Goal: Task Accomplishment & Management: Manage account settings

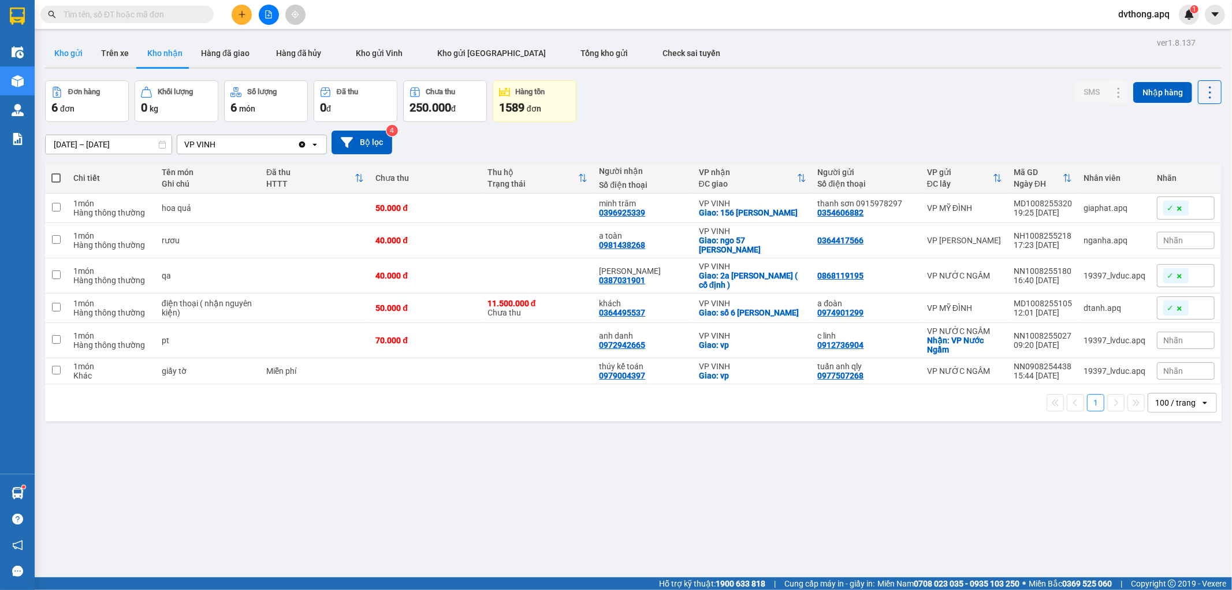
click at [76, 50] on button "Kho gửi" at bounding box center [68, 53] width 47 height 28
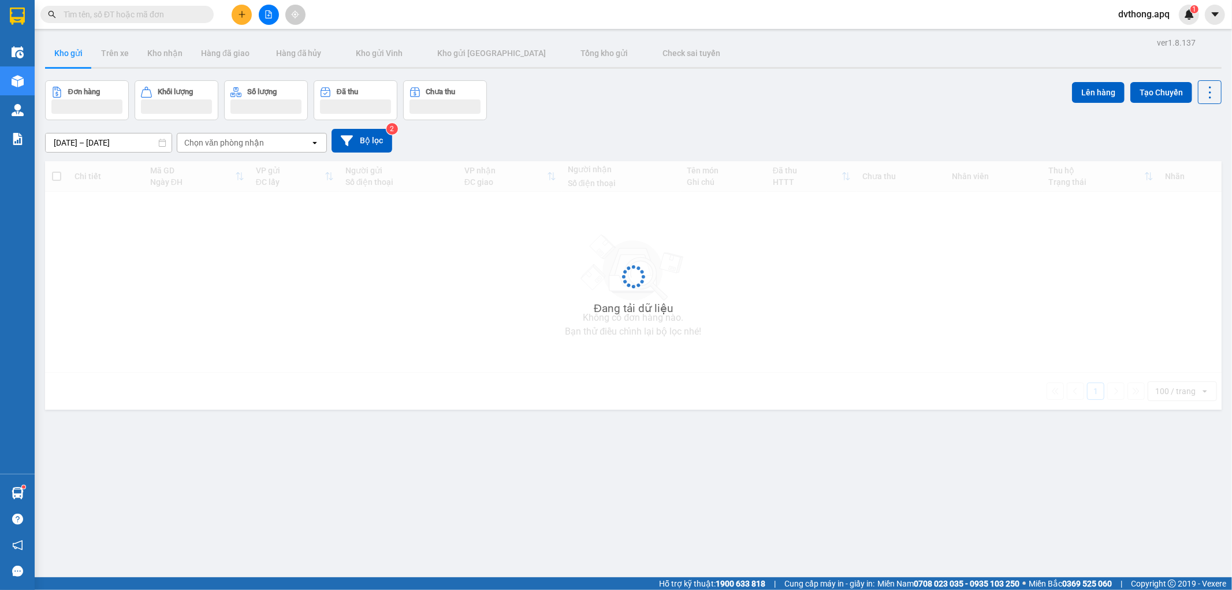
click at [626, 100] on div "Đơn hàng Khối lượng Số lượng Đã thu Chưa thu Lên hàng Tạo Chuyến" at bounding box center [633, 100] width 1176 height 40
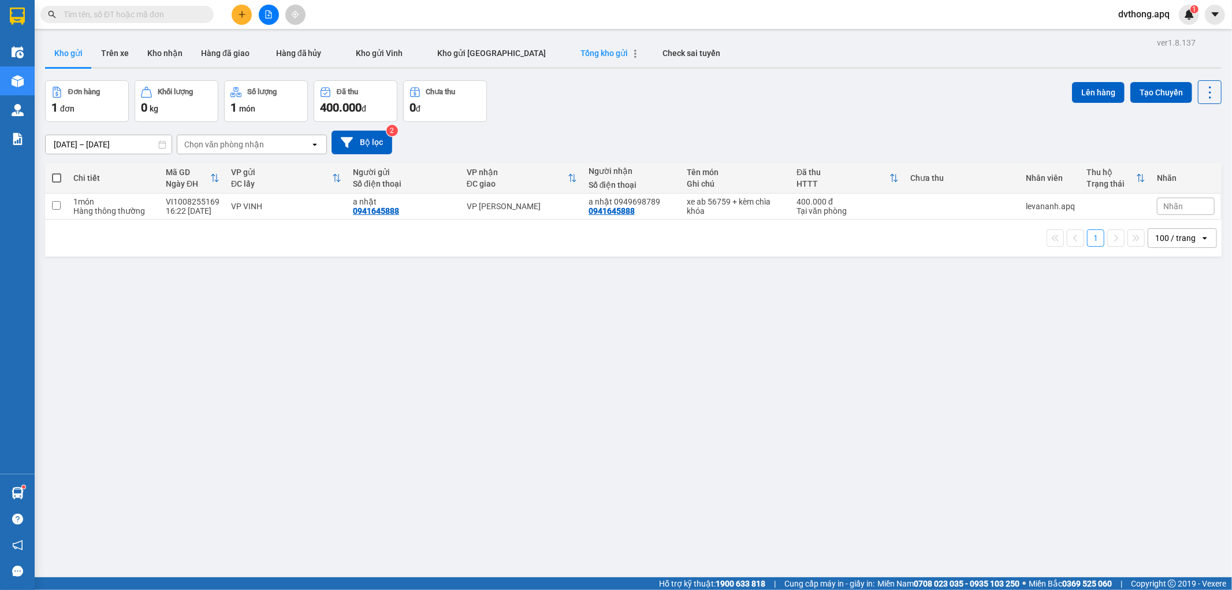
click at [581, 53] on span "Tổng kho gửi" at bounding box center [604, 53] width 47 height 9
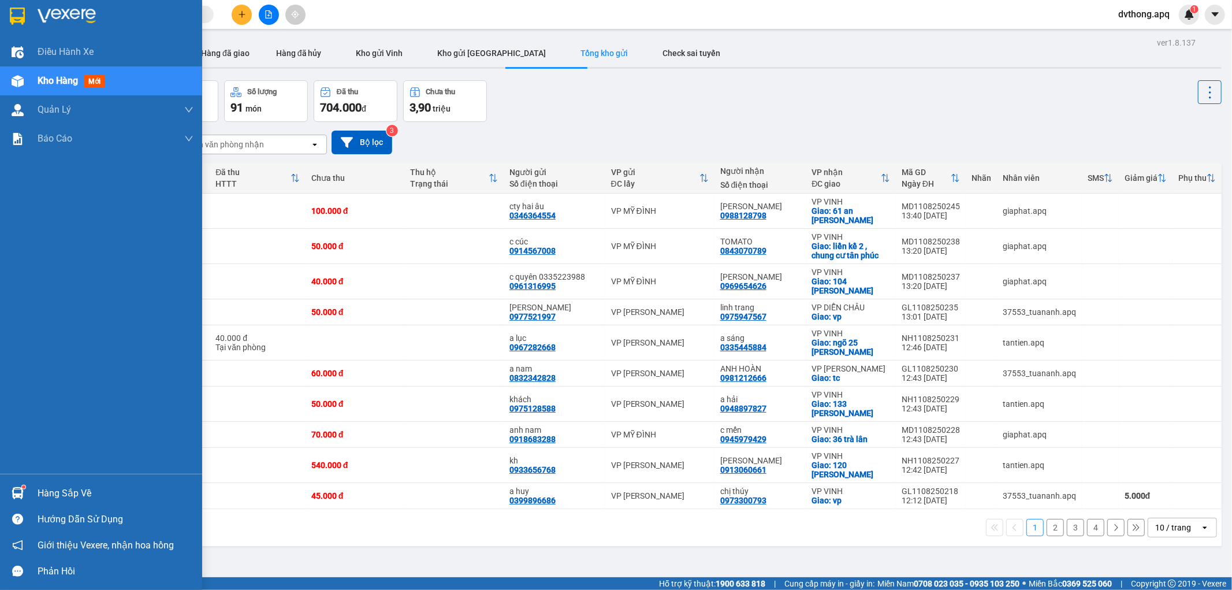
click at [8, 497] on div at bounding box center [18, 493] width 20 height 20
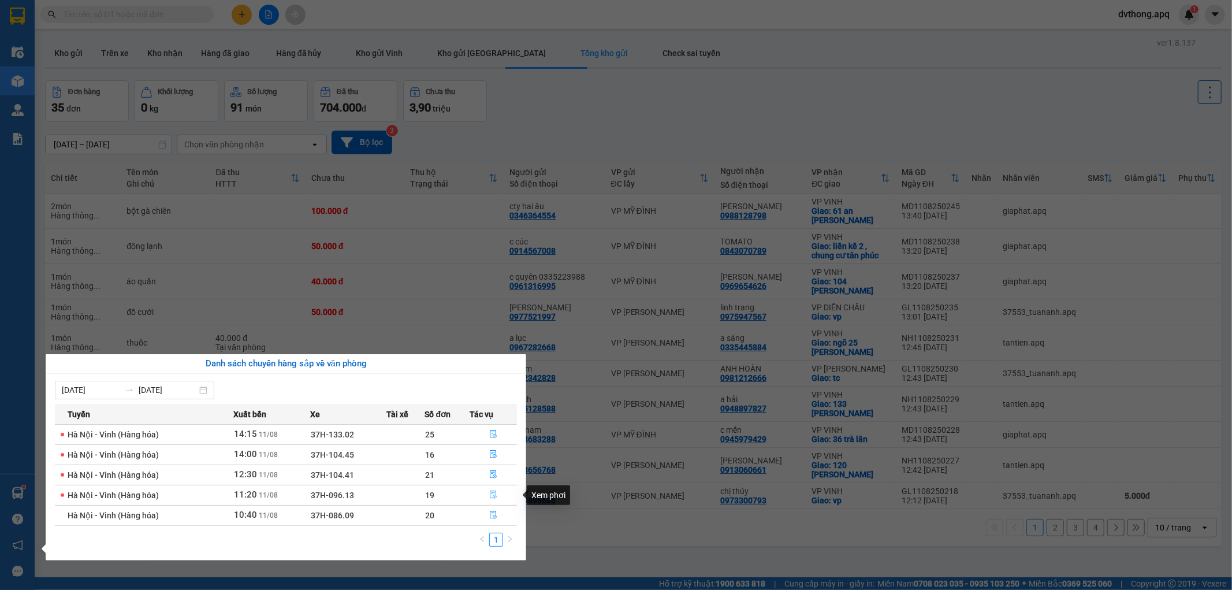
click at [493, 495] on icon "file-done" at bounding box center [493, 494] width 8 height 8
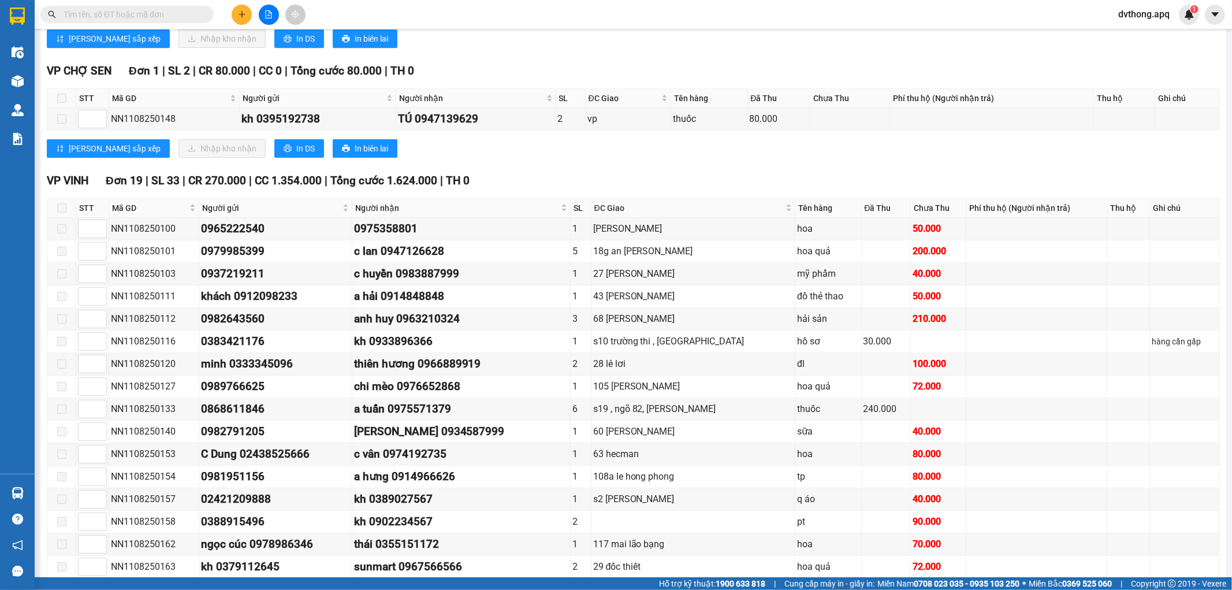
scroll to position [517, 0]
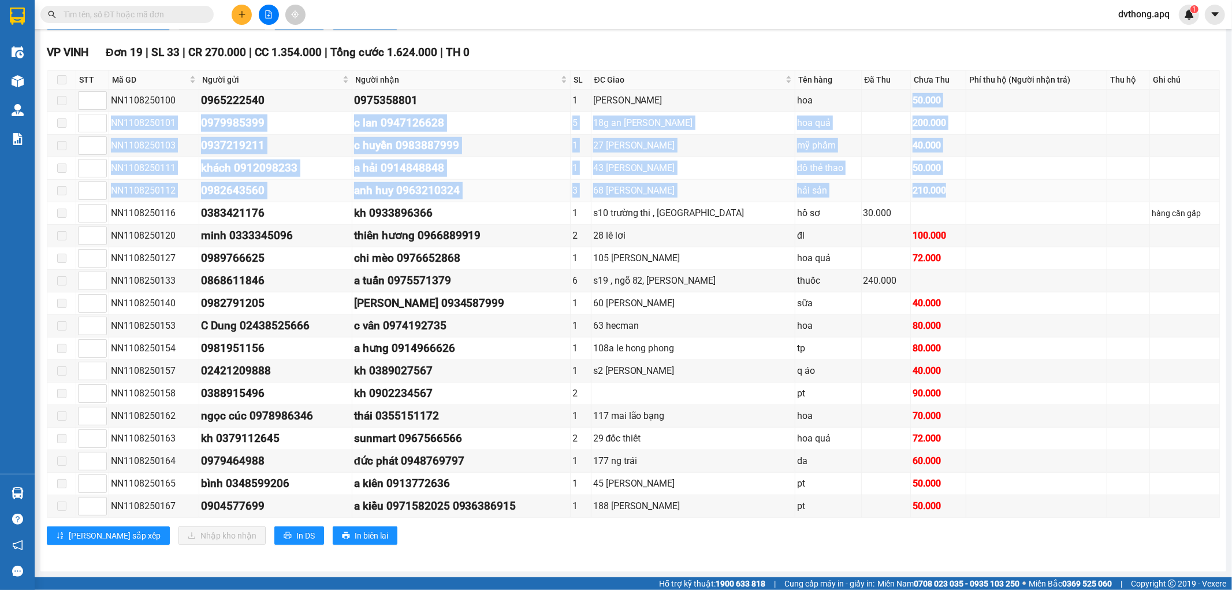
drag, startPoint x: 890, startPoint y: 87, endPoint x: 926, endPoint y: 198, distance: 116.7
click at [926, 198] on tbody "NN1108250100 0965222540 0975358801 1 phan bội châu hoa 50.000 NN1108250101 0979…" at bounding box center [633, 303] width 1172 height 428
click at [913, 185] on div "210.000" at bounding box center [937, 190] width 51 height 14
drag, startPoint x: 893, startPoint y: 93, endPoint x: 956, endPoint y: 194, distance: 119.0
click at [956, 194] on tbody "NN1108250100 0965222540 0975358801 1 phan bội châu hoa 50.000 NN1108250101 0979…" at bounding box center [633, 303] width 1172 height 428
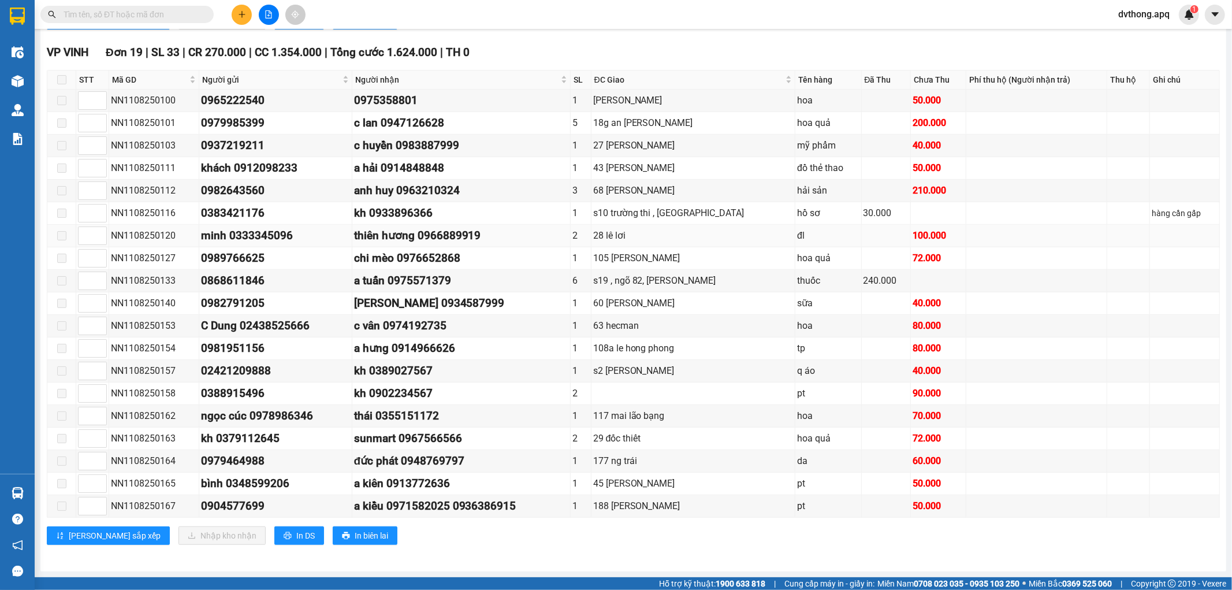
click at [924, 229] on div "100.000" at bounding box center [937, 235] width 51 height 14
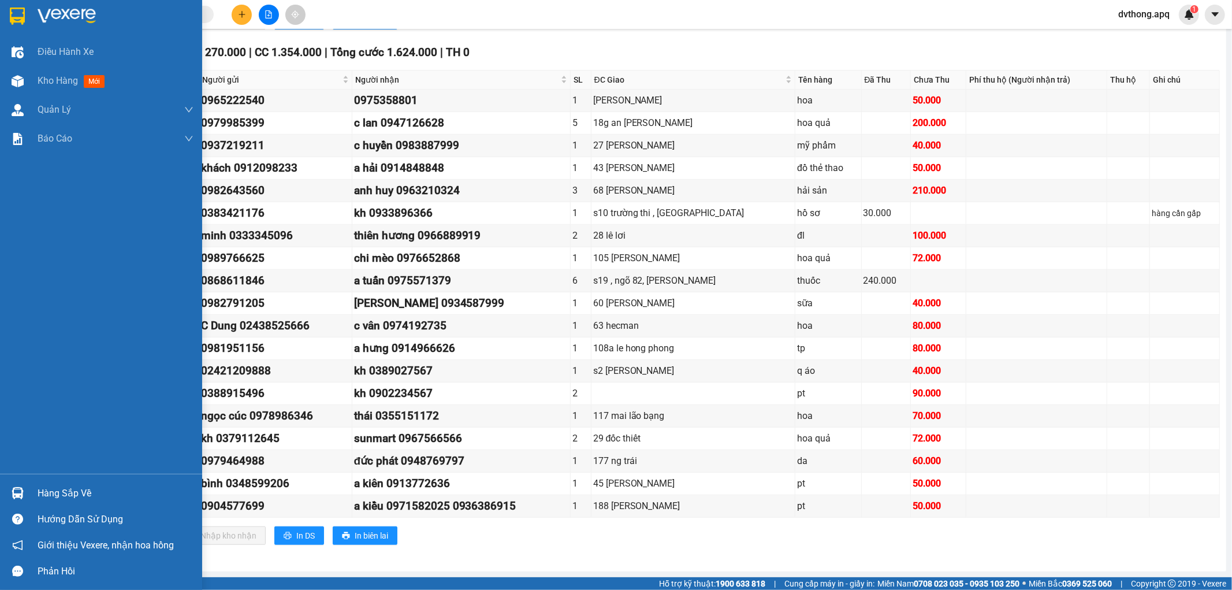
click at [27, 495] on div at bounding box center [18, 493] width 20 height 20
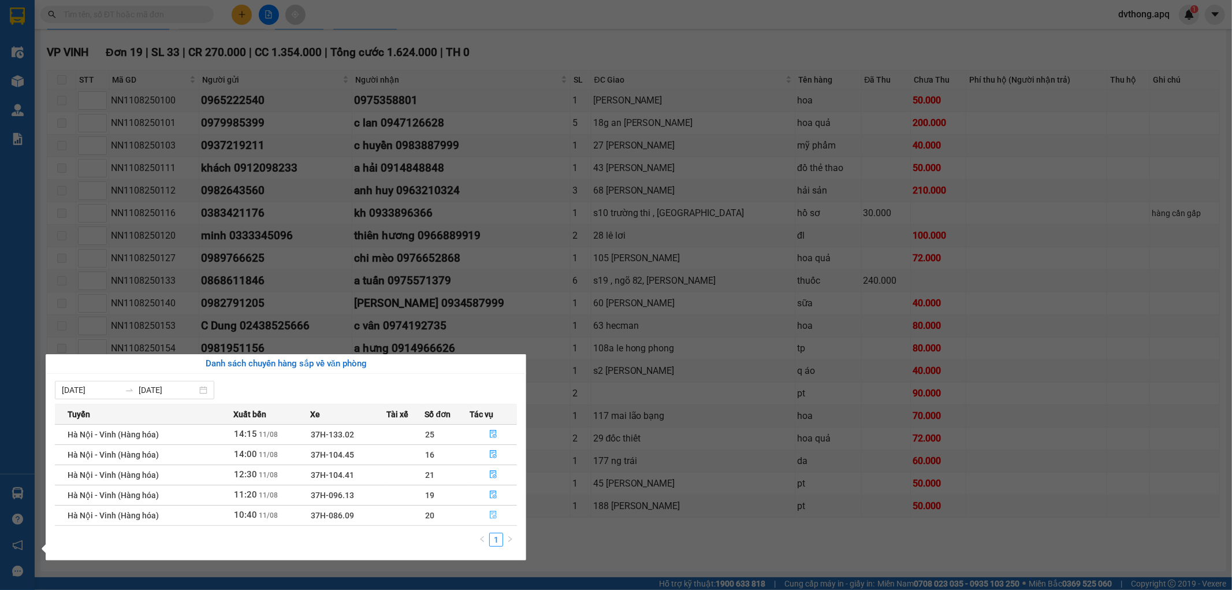
click at [494, 509] on button "button" at bounding box center [493, 515] width 46 height 18
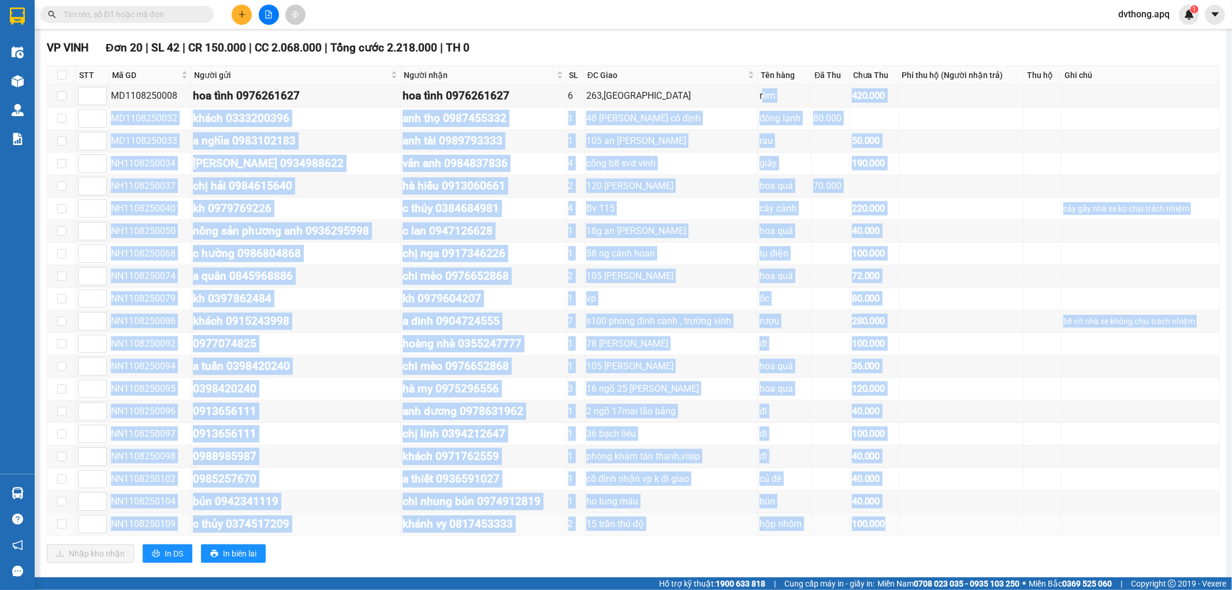
drag, startPoint x: 759, startPoint y: 99, endPoint x: 907, endPoint y: 520, distance: 446.1
click at [907, 520] on tbody "MD1108250008 hoa tình 0976261627 hoa tình 0976261627 6 263,phong đình cảng rèm …" at bounding box center [633, 310] width 1172 height 450
click at [815, 435] on td at bounding box center [830, 434] width 38 height 23
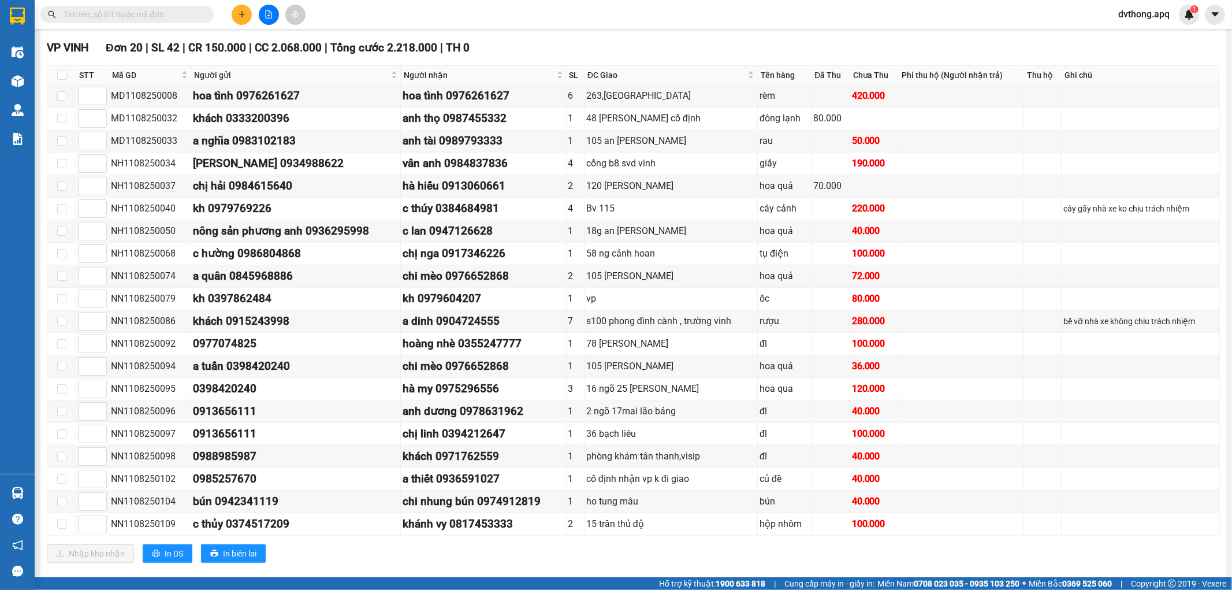
click at [263, 20] on button at bounding box center [269, 15] width 20 height 20
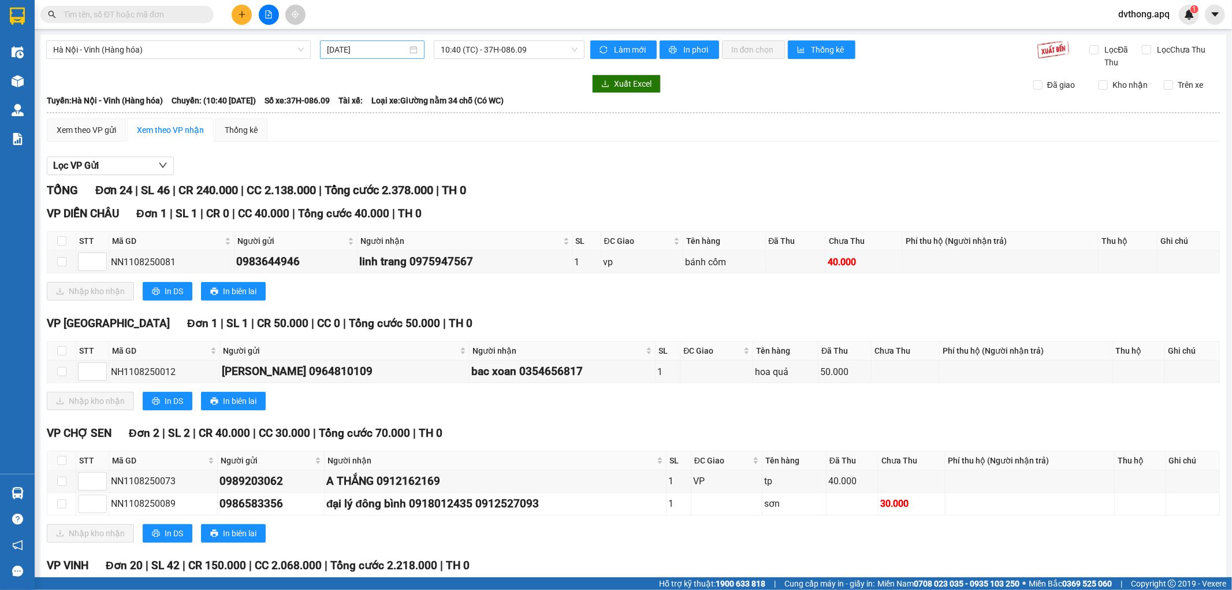
click at [347, 55] on input "11/08/2025" at bounding box center [367, 49] width 80 height 13
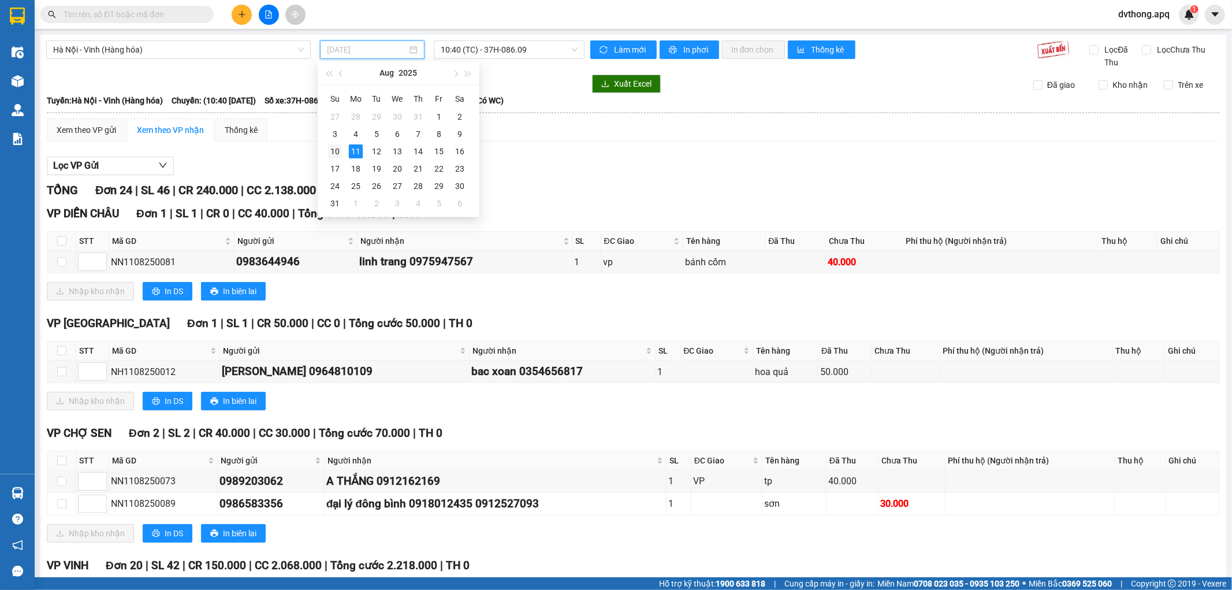
click at [335, 148] on div "10" at bounding box center [335, 151] width 14 height 14
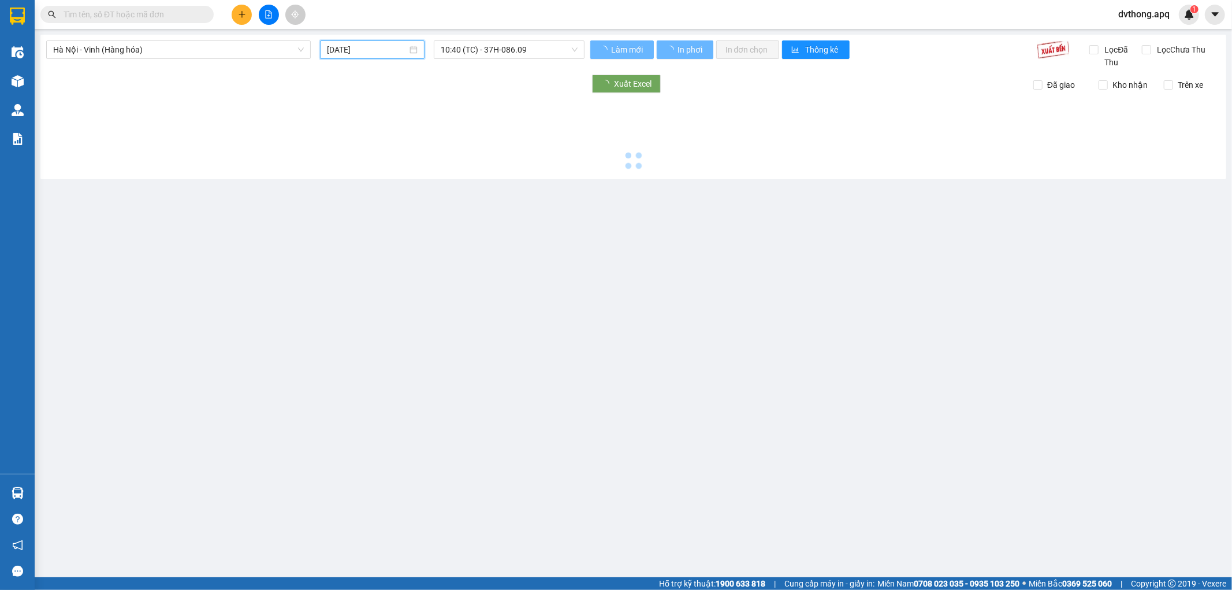
type input "10/08/2025"
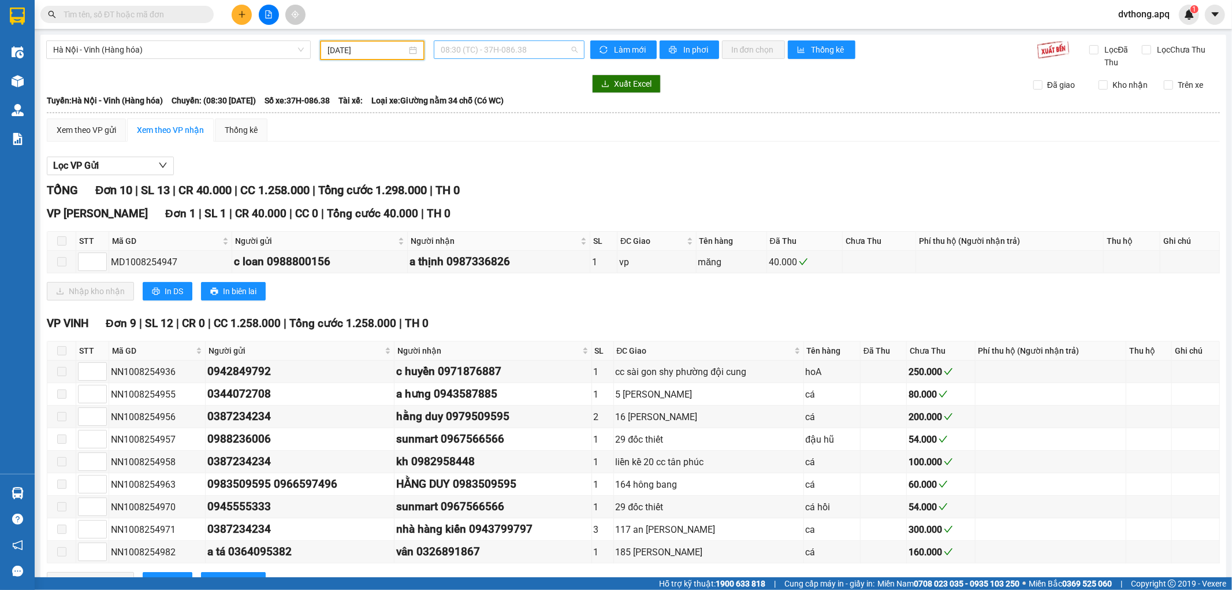
click at [460, 56] on span "08:30 (TC) - 37H-086.38" at bounding box center [509, 49] width 136 height 17
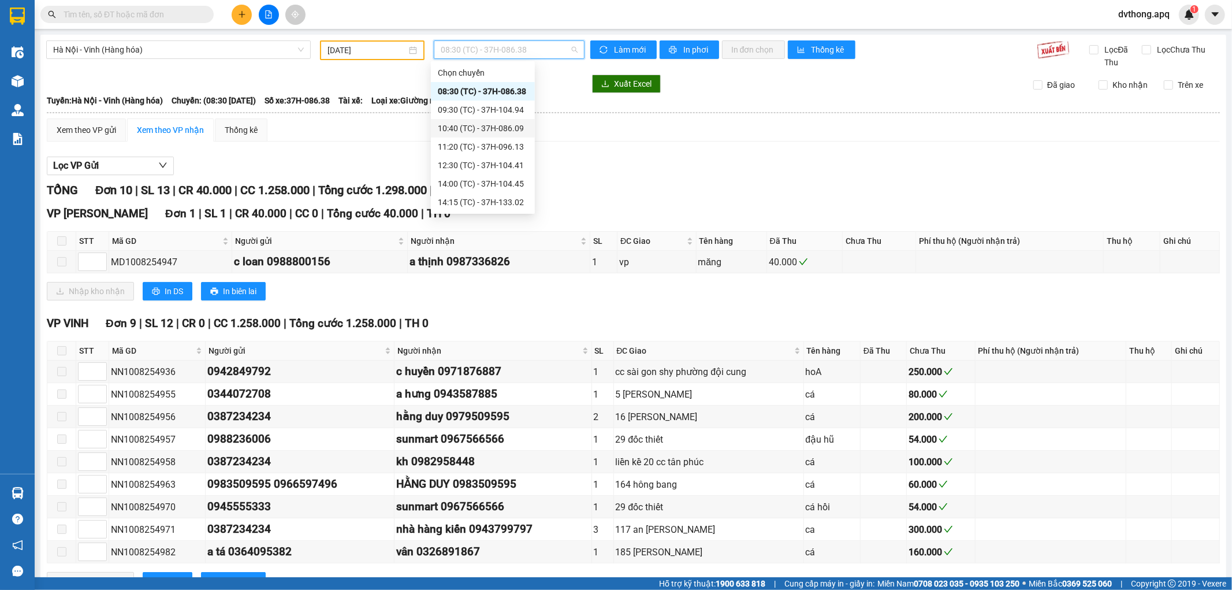
click at [477, 130] on div "10:40 (TC) - 37H-086.09" at bounding box center [483, 128] width 90 height 13
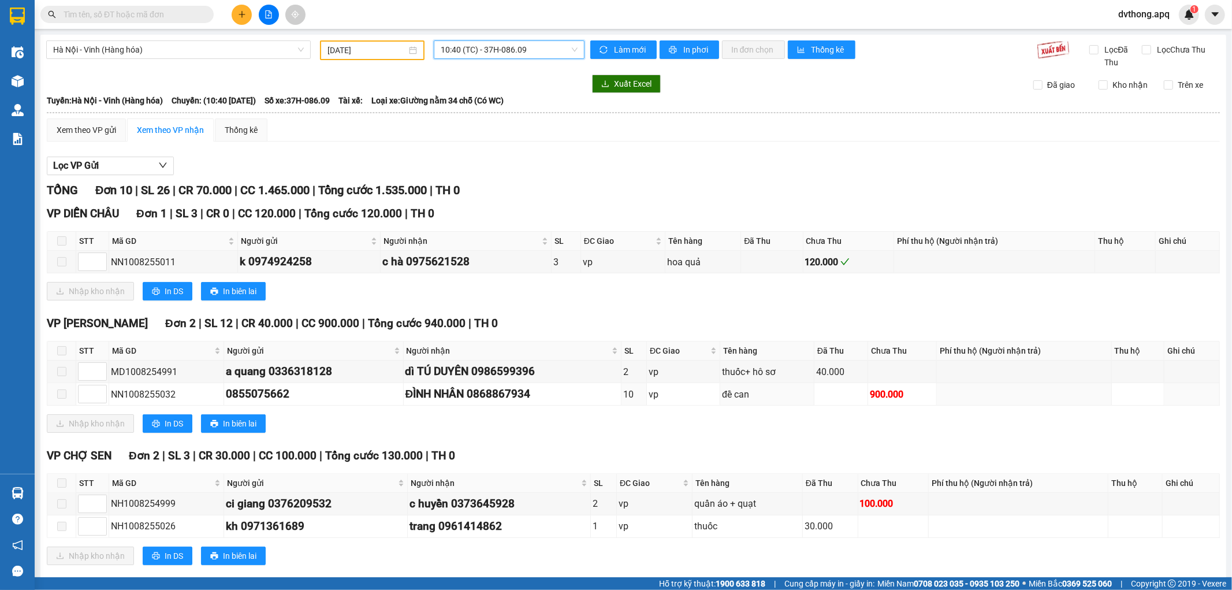
scroll to position [222, 0]
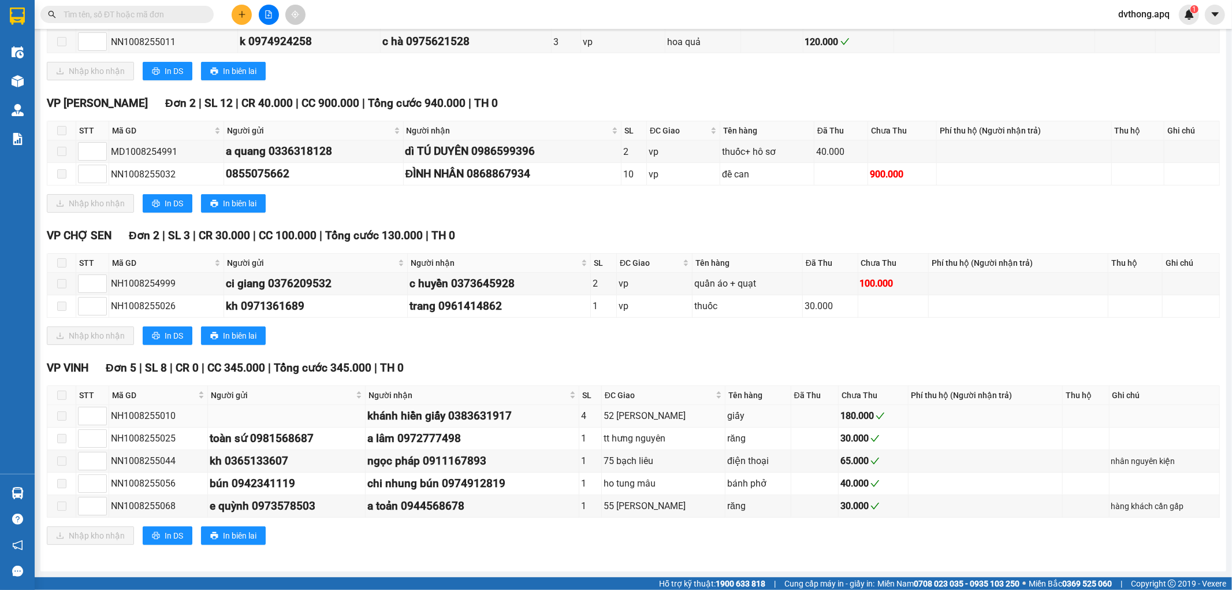
click at [626, 413] on div "52 phan tất thông" at bounding box center [663, 415] width 120 height 14
drag, startPoint x: 169, startPoint y: 460, endPoint x: 195, endPoint y: 461, distance: 26.0
click at [195, 461] on div "NN1008255044" at bounding box center [158, 460] width 95 height 14
copy div "8255044"
click at [157, 14] on input "text" at bounding box center [132, 14] width 136 height 13
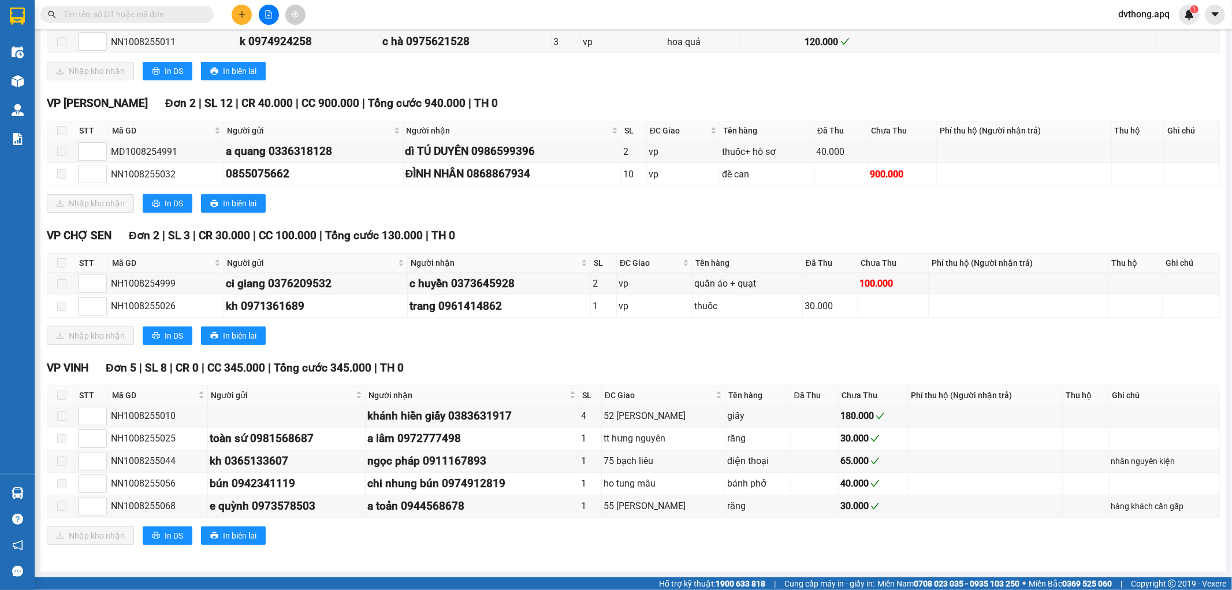
paste input "8255044"
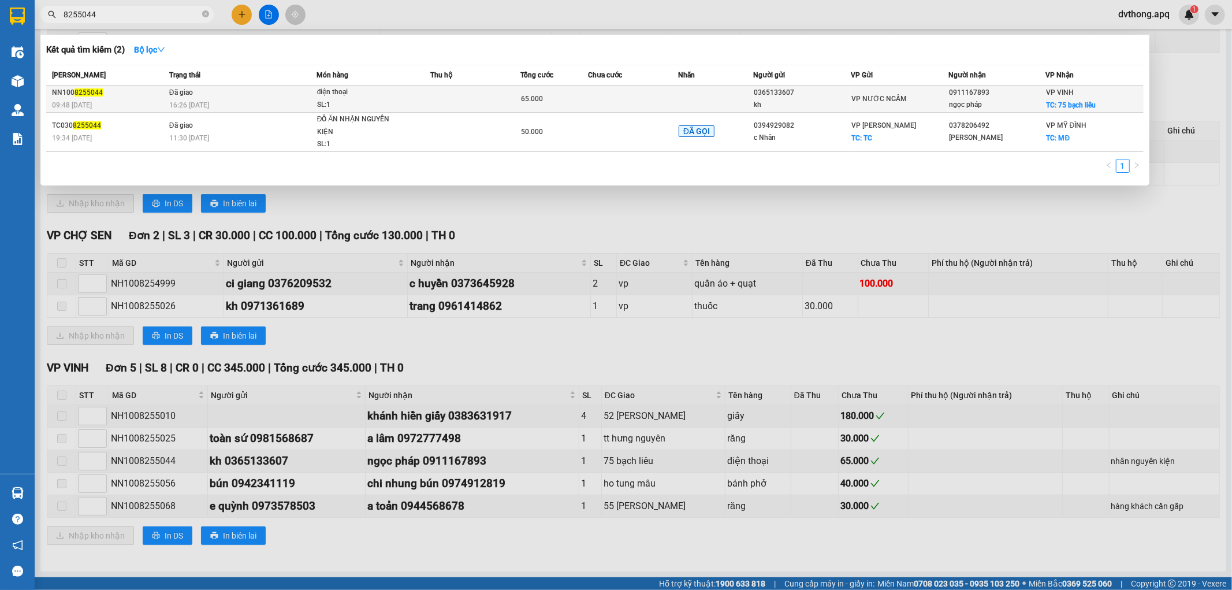
type input "8255044"
click at [283, 106] on div "16:26 - 10/08" at bounding box center [242, 105] width 147 height 13
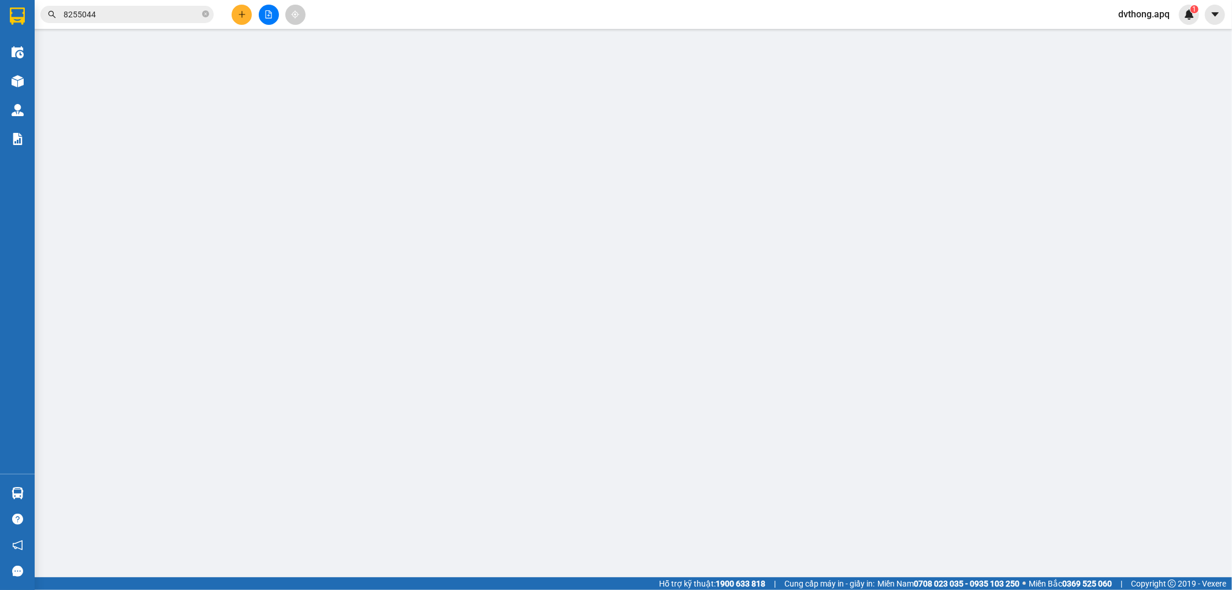
type input "0365133607"
type input "kh"
type input "0911167893"
type input "ngọc pháp"
checkbox input "true"
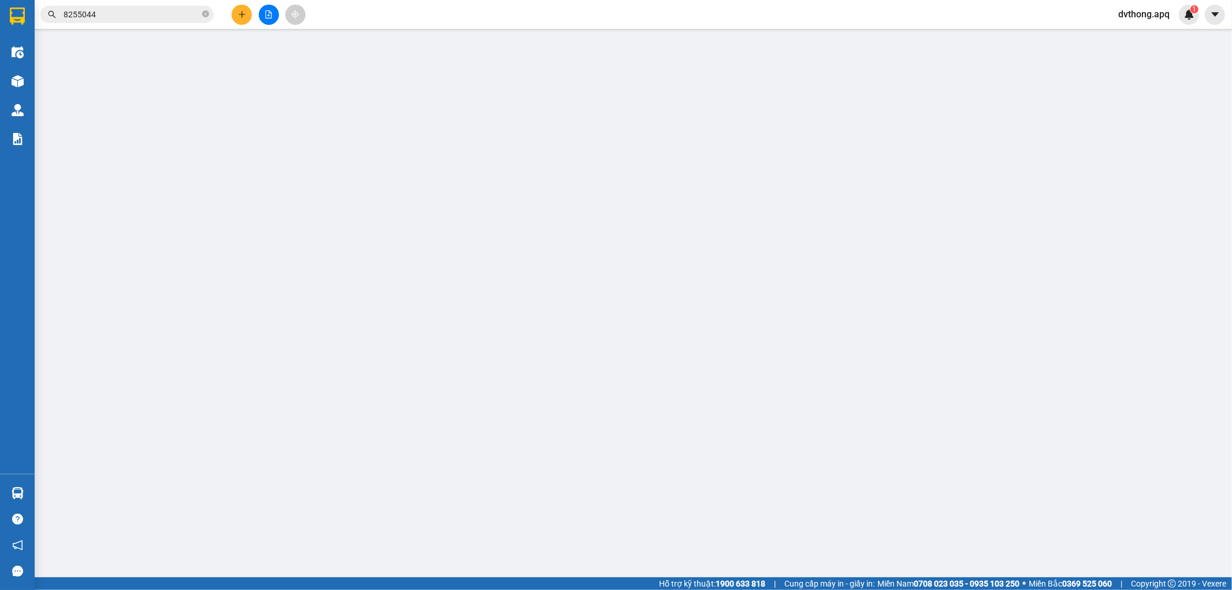
type input "75 bạch liêu"
type input "65.000"
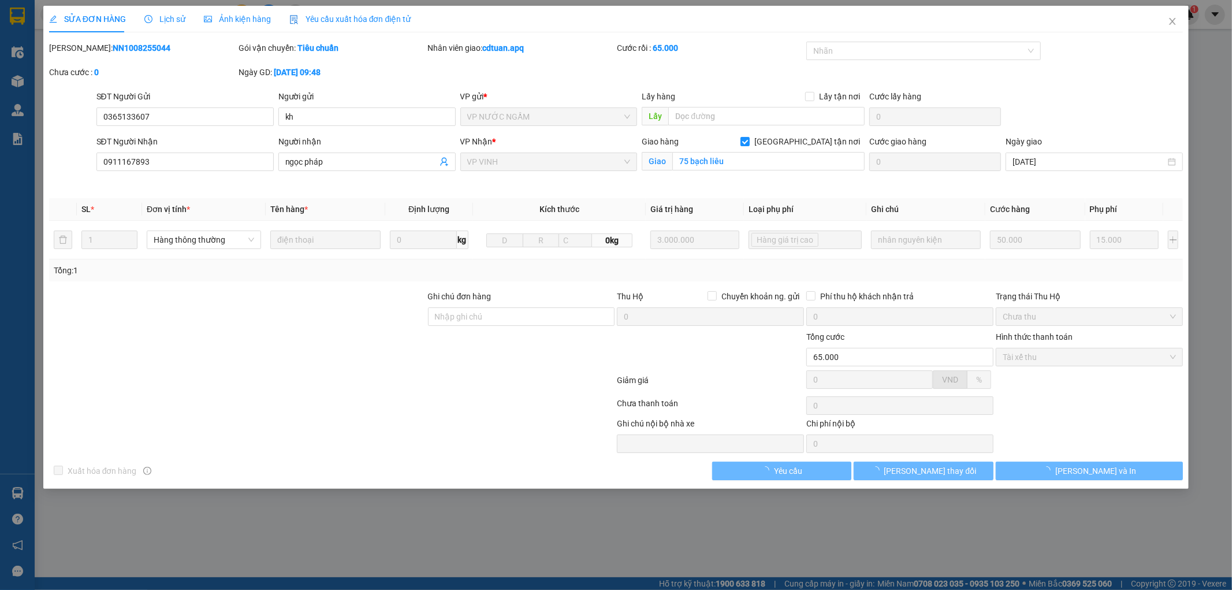
click at [163, 18] on span "Lịch sử" at bounding box center [164, 18] width 41 height 9
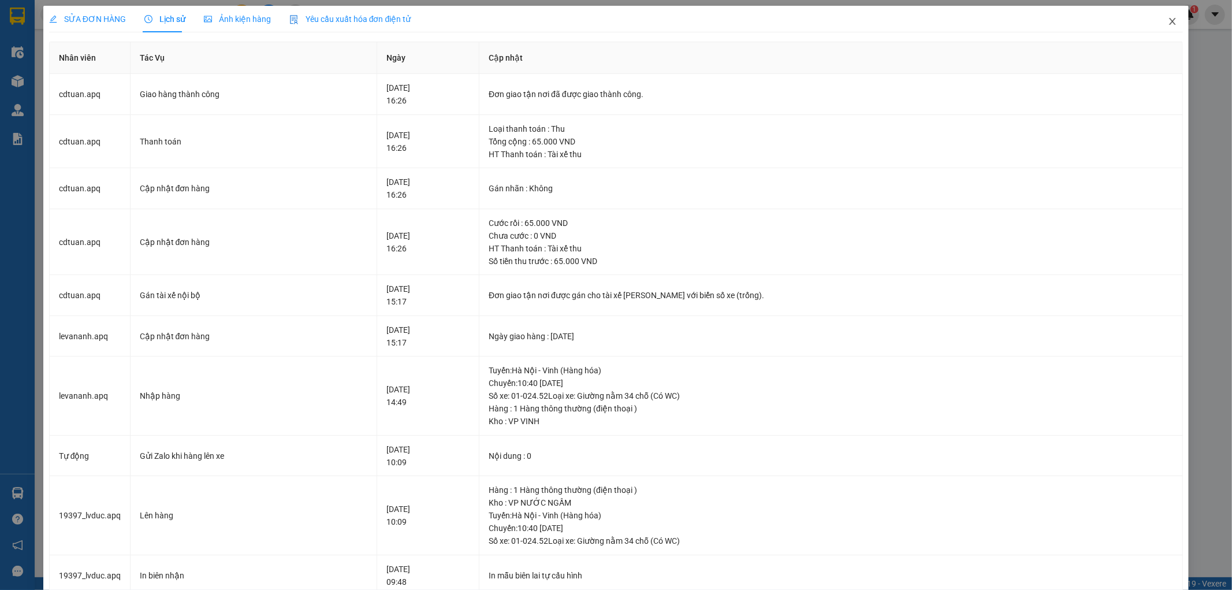
click at [1168, 26] on icon "close" at bounding box center [1172, 21] width 9 height 9
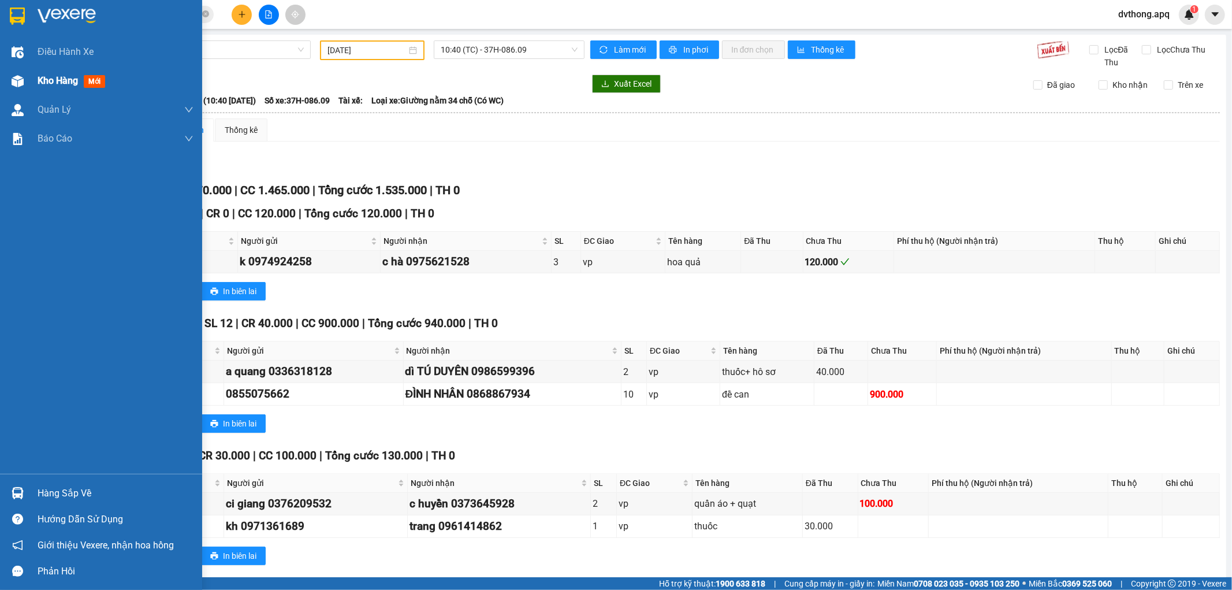
click at [21, 68] on div "Kho hàng mới" at bounding box center [101, 80] width 202 height 29
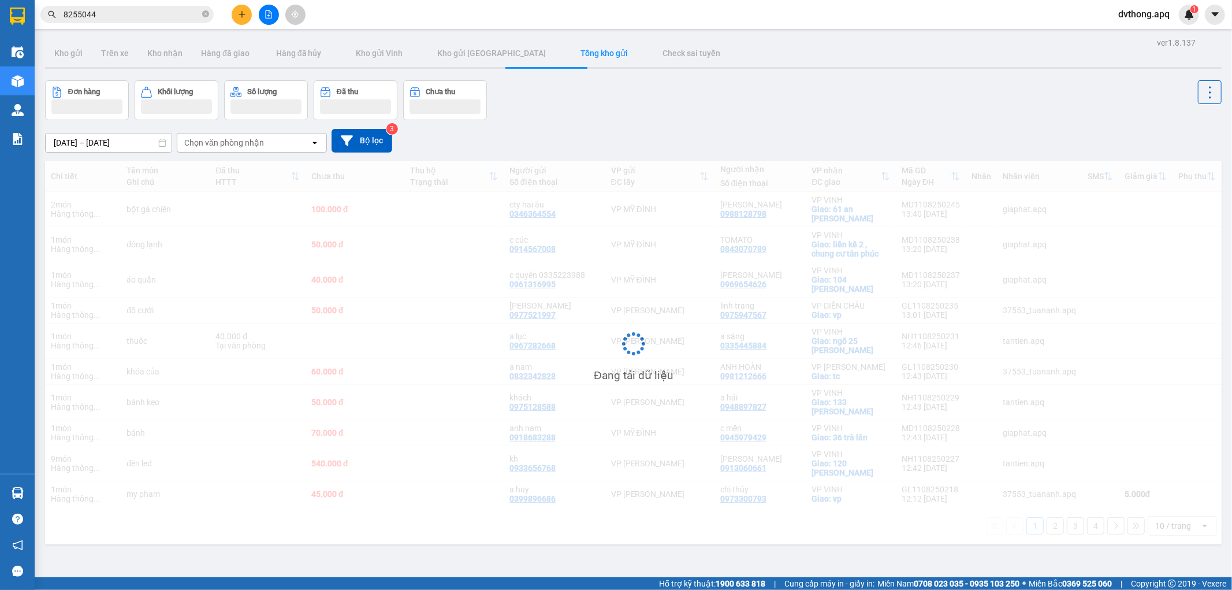
click at [712, 121] on div "04/08/2025 – 11/08/2025 Press the down arrow key to interact with the calendar …" at bounding box center [633, 140] width 1176 height 41
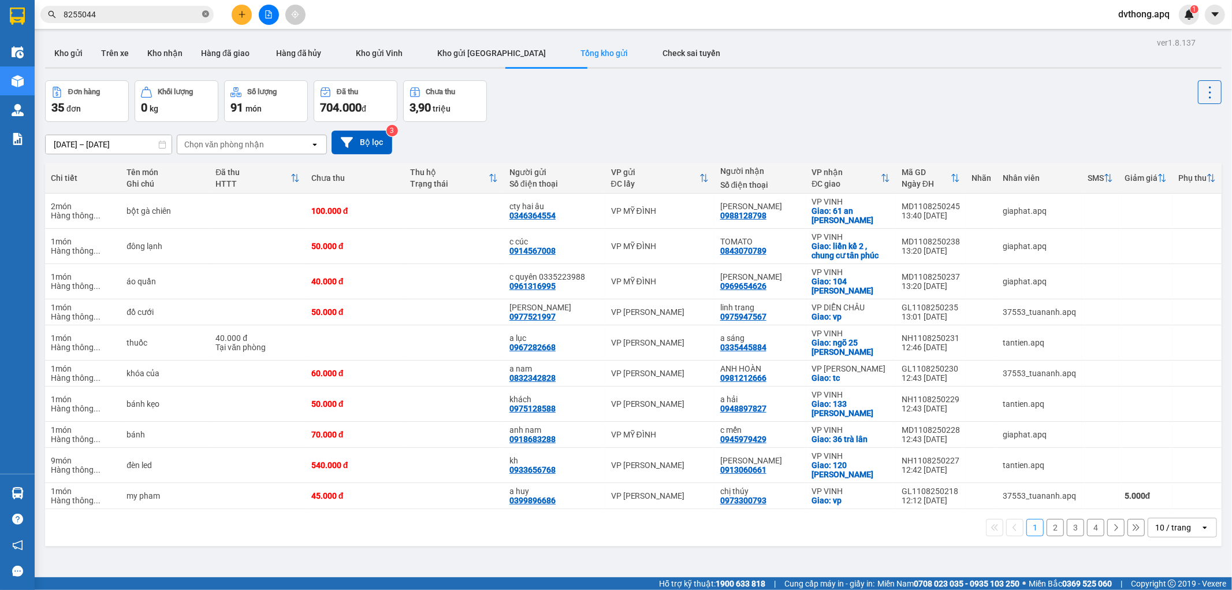
click at [208, 14] on span "8255044" at bounding box center [126, 14] width 173 height 17
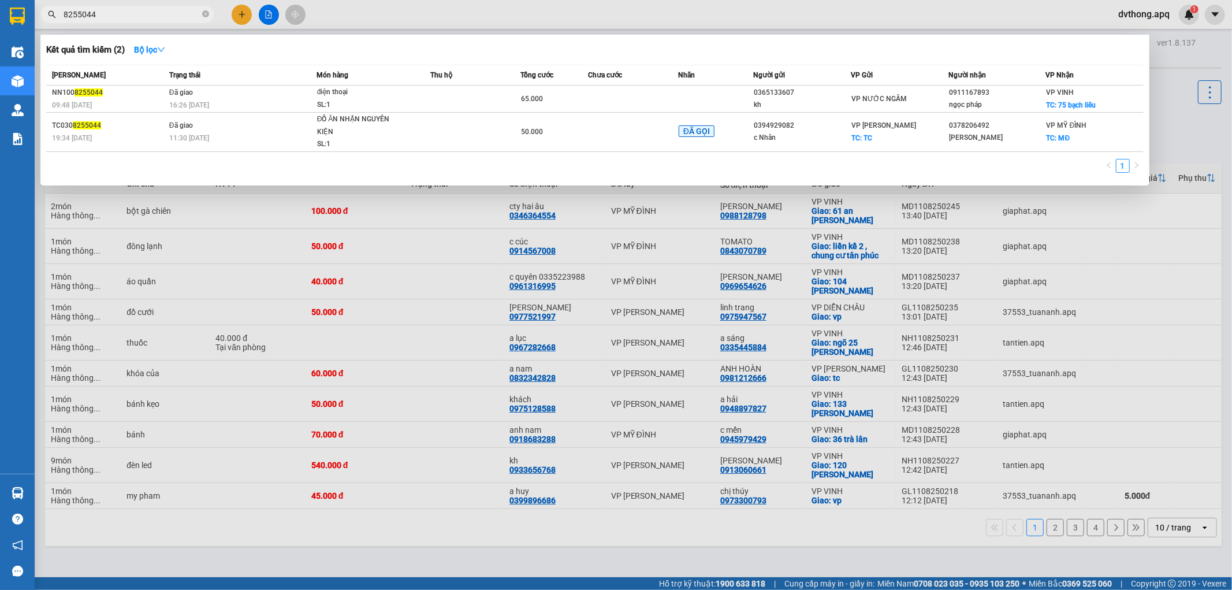
click at [209, 7] on span "8255044" at bounding box center [126, 14] width 173 height 17
click at [202, 14] on icon "close-circle" at bounding box center [205, 13] width 7 height 7
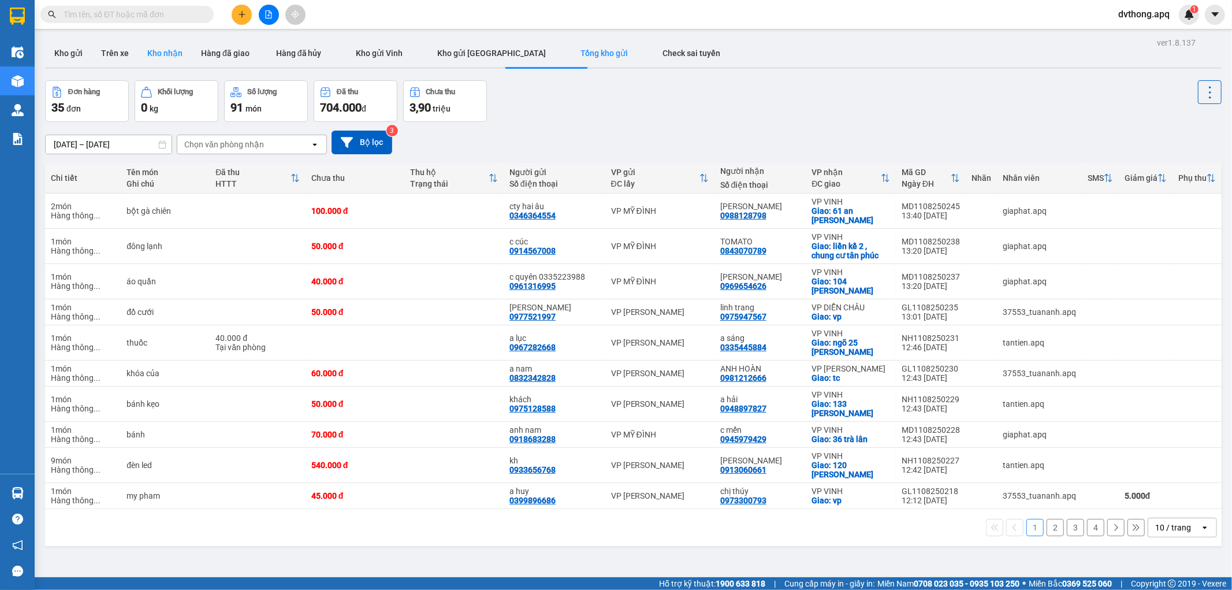
click at [169, 52] on button "Kho nhận" at bounding box center [165, 53] width 54 height 28
type input "10/08/2025 – 11/08/2025"
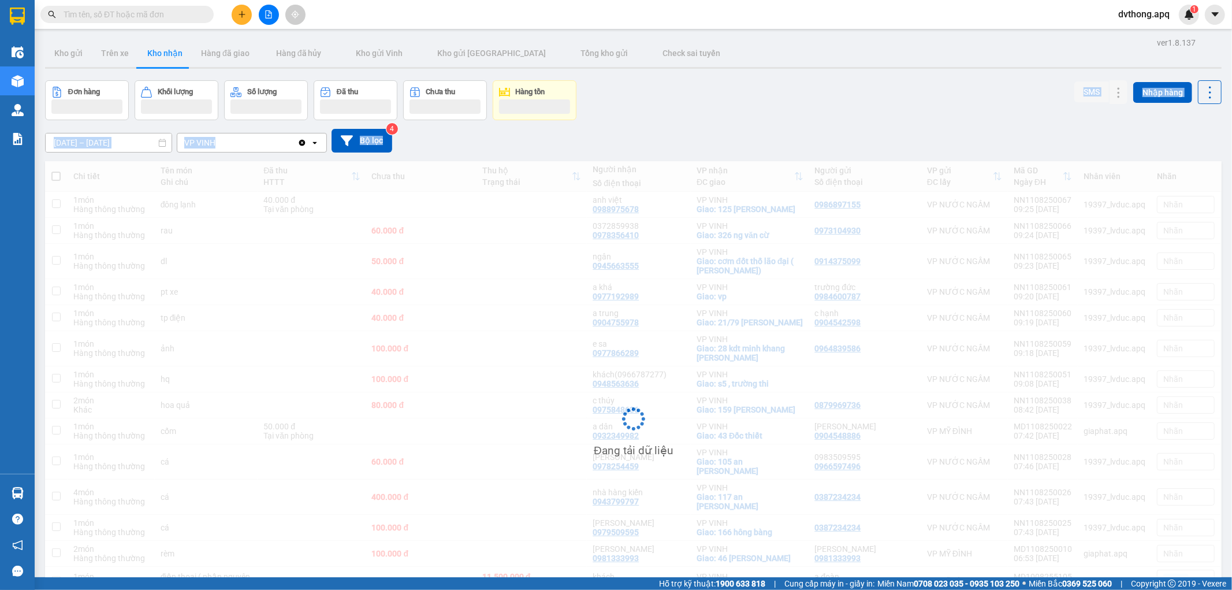
click at [633, 119] on div "ver 1.8.137 Kho gửi Trên xe Kho nhận Hàng đã giao Hàng đã hủy Kho gửi Vinh Kho …" at bounding box center [632, 367] width 1185 height 664
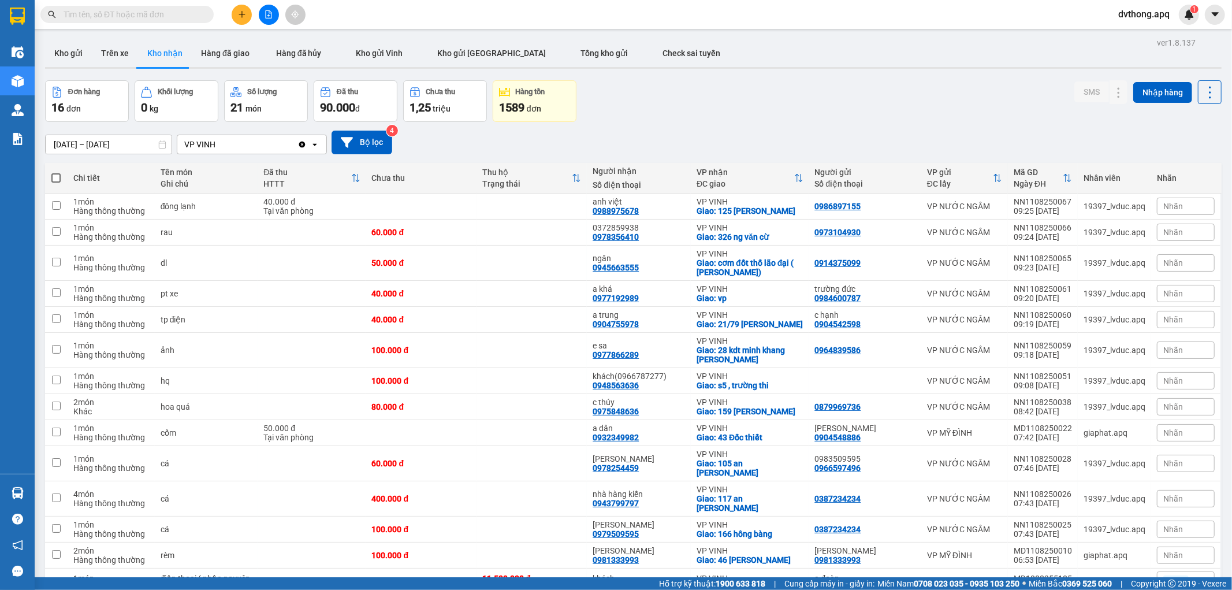
click at [828, 122] on div "10/08/2025 – 11/08/2025 Press the down arrow key to interact with the calendar …" at bounding box center [633, 142] width 1176 height 41
click at [633, 88] on div "Đơn hàng 16 đơn Khối lượng 0 kg Số lượng 21 món Đã thu 90.000 đ Chưa thu 1,25 t…" at bounding box center [633, 101] width 1176 height 42
click at [662, 135] on div "10/08/2025 – 11/08/2025 Press the down arrow key to interact with the calendar …" at bounding box center [633, 142] width 1176 height 24
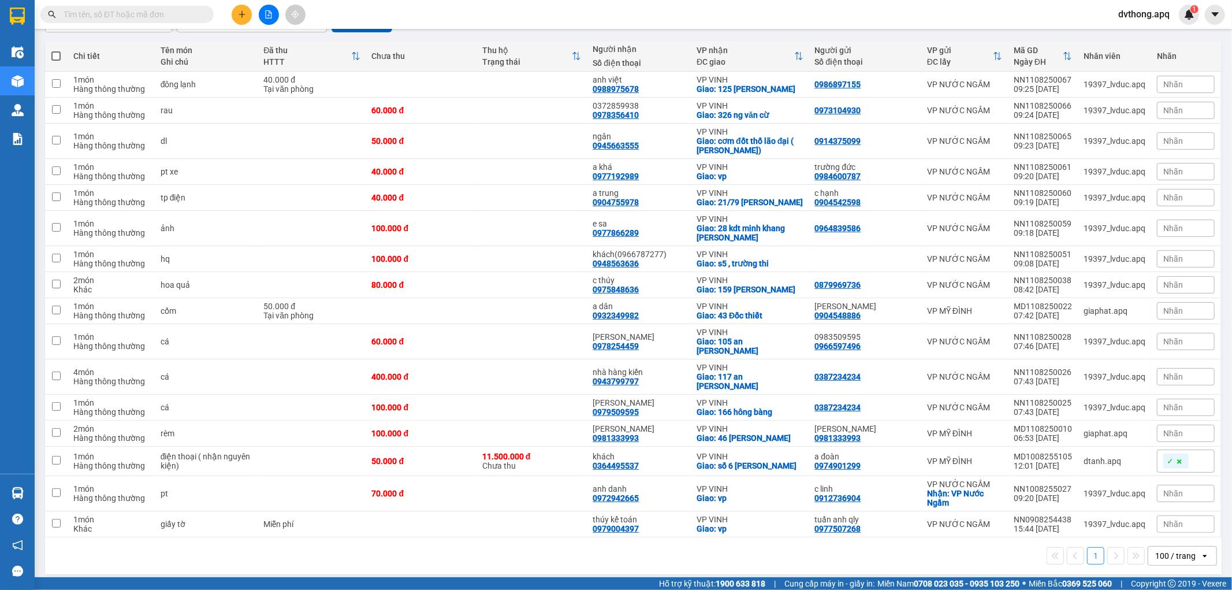
click at [1163, 550] on div "100 / trang" at bounding box center [1175, 556] width 40 height 12
click at [1163, 531] on div "100 / trang" at bounding box center [1172, 522] width 69 height 21
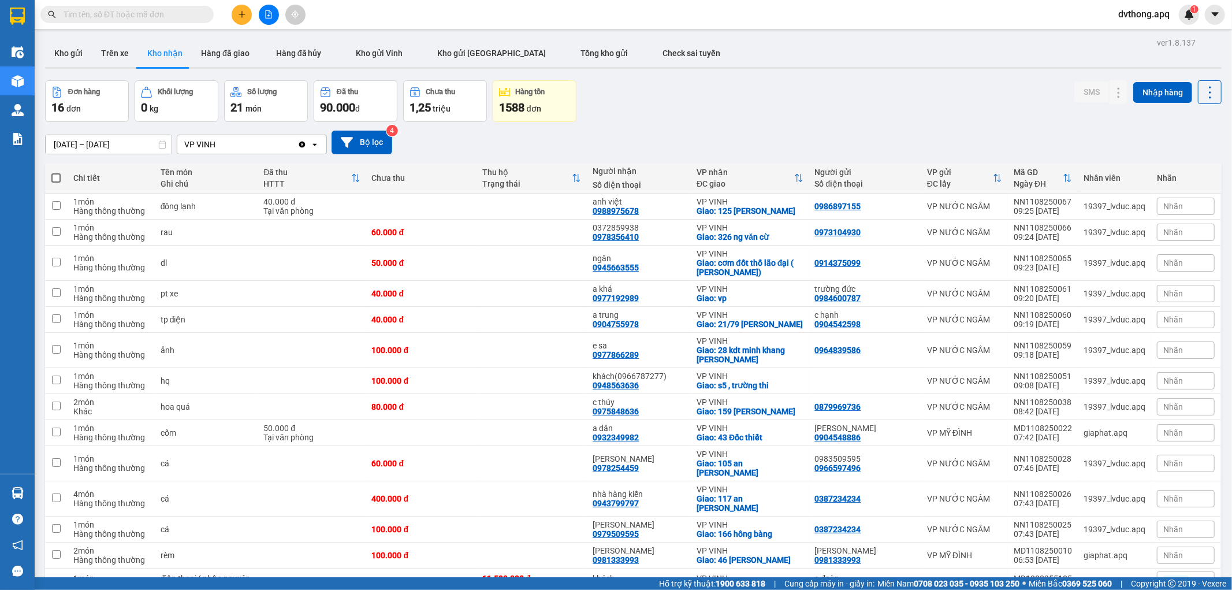
click at [656, 128] on div "10/08/2025 – 11/08/2025 Press the down arrow key to interact with the calendar …" at bounding box center [633, 142] width 1176 height 41
click at [706, 102] on div "Đơn hàng 16 đơn Khối lượng 0 kg Số lượng 21 món Đã thu 90.000 đ Chưa thu 1,25 t…" at bounding box center [633, 101] width 1176 height 42
click at [674, 83] on div "Đơn hàng 16 đơn Khối lượng 0 kg Số lượng 21 món Đã thu 90.000 đ Chưa thu 1,25 t…" at bounding box center [633, 101] width 1176 height 42
click at [1128, 15] on span "dvthong.apq" at bounding box center [1144, 14] width 70 height 14
click at [1147, 36] on span "Đăng xuất" at bounding box center [1149, 35] width 49 height 13
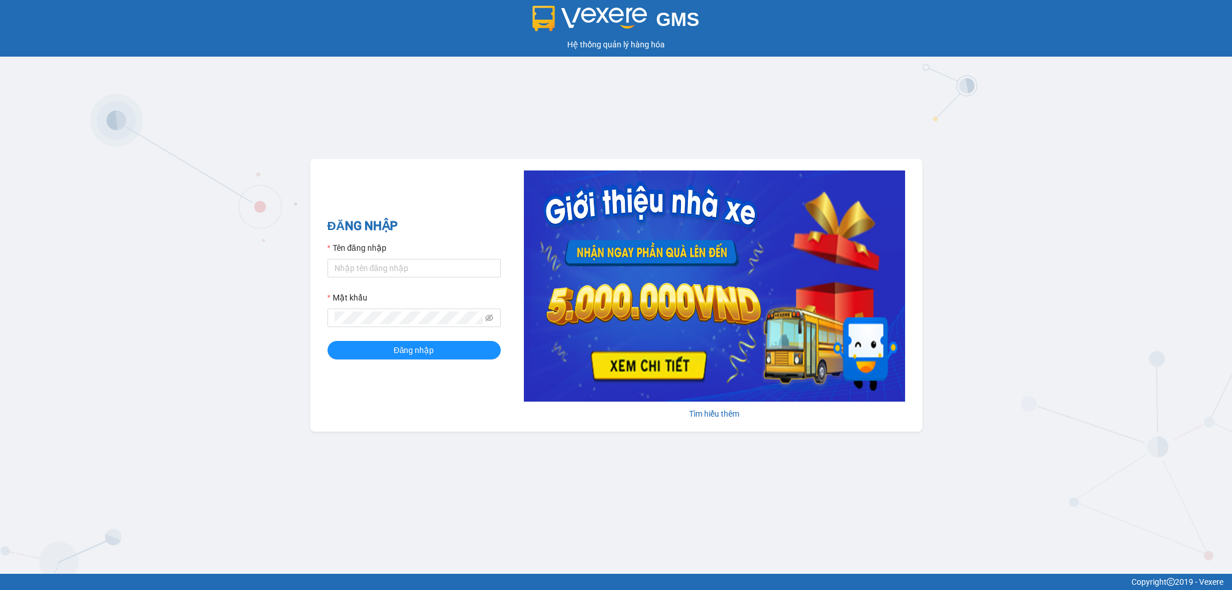
click at [378, 268] on input "Tên đăng nhập" at bounding box center [413, 268] width 173 height 18
type input "son.apq"
click at [397, 310] on span at bounding box center [413, 317] width 173 height 18
click at [327, 341] on button "Đăng nhập" at bounding box center [413, 350] width 173 height 18
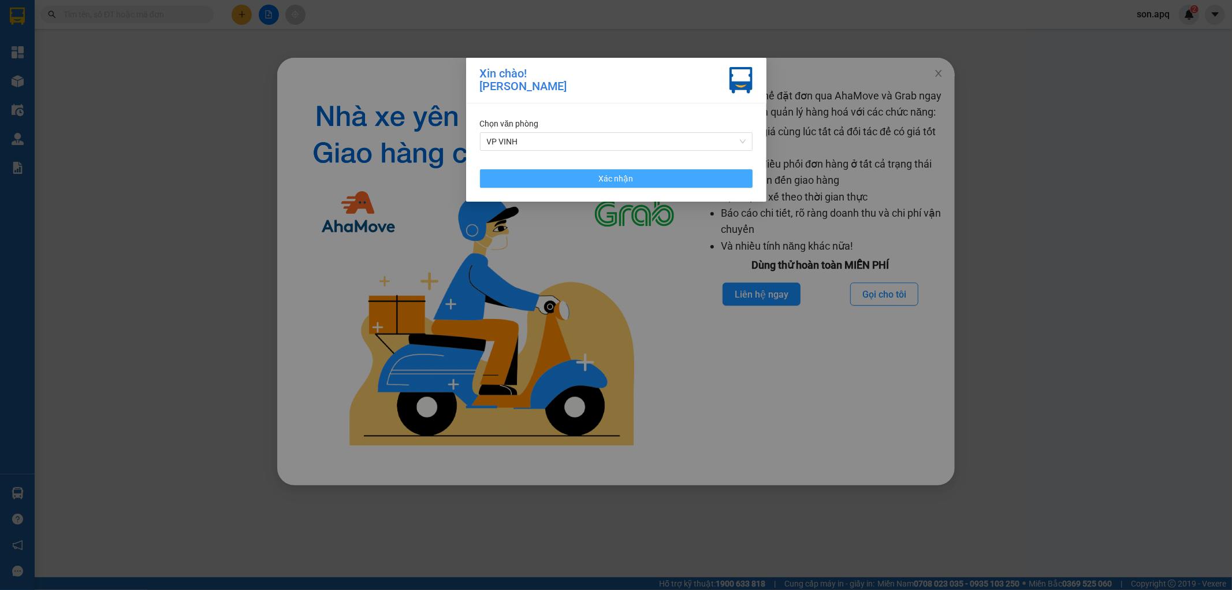
click at [620, 180] on span "Xác nhận" at bounding box center [616, 178] width 35 height 13
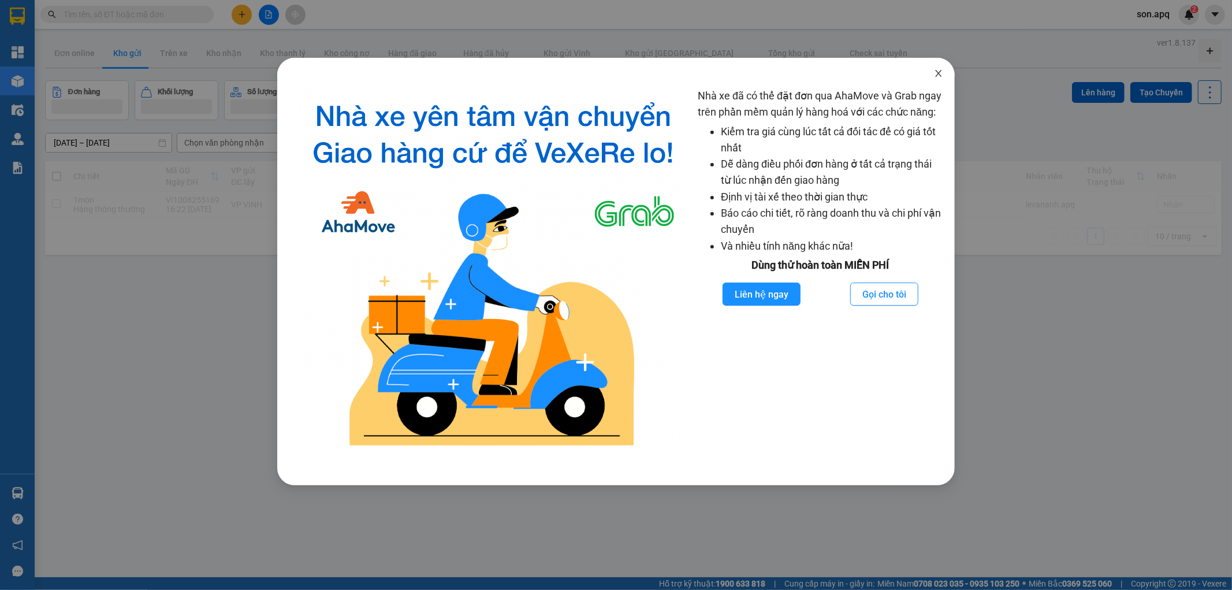
click at [939, 70] on icon "close" at bounding box center [938, 73] width 9 height 9
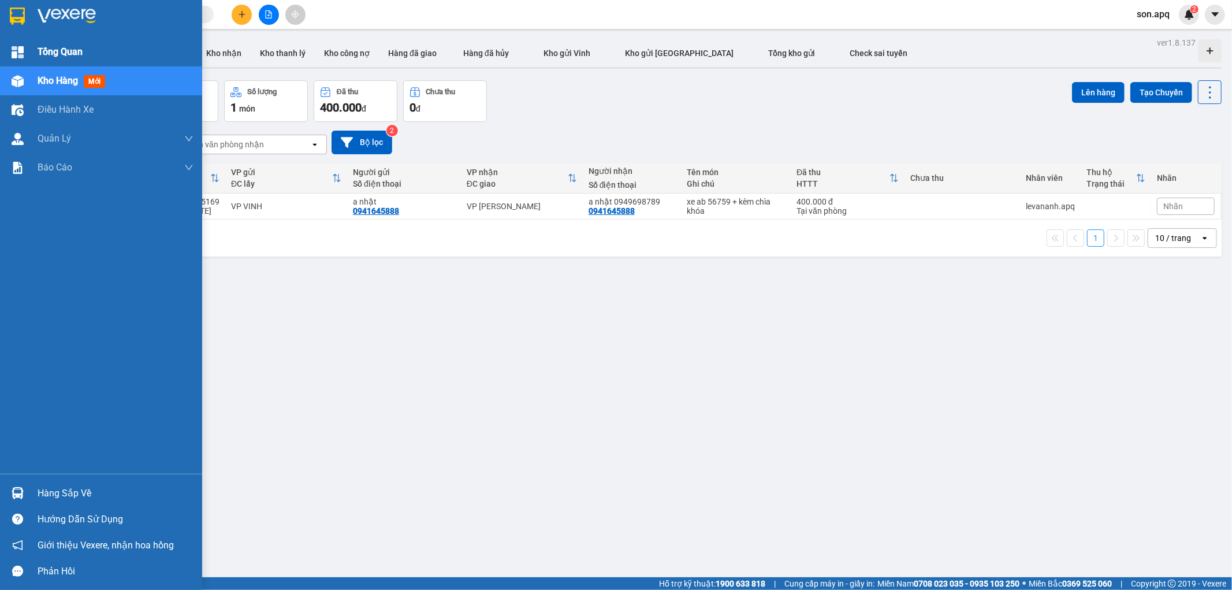
click at [20, 46] on img at bounding box center [18, 52] width 12 height 12
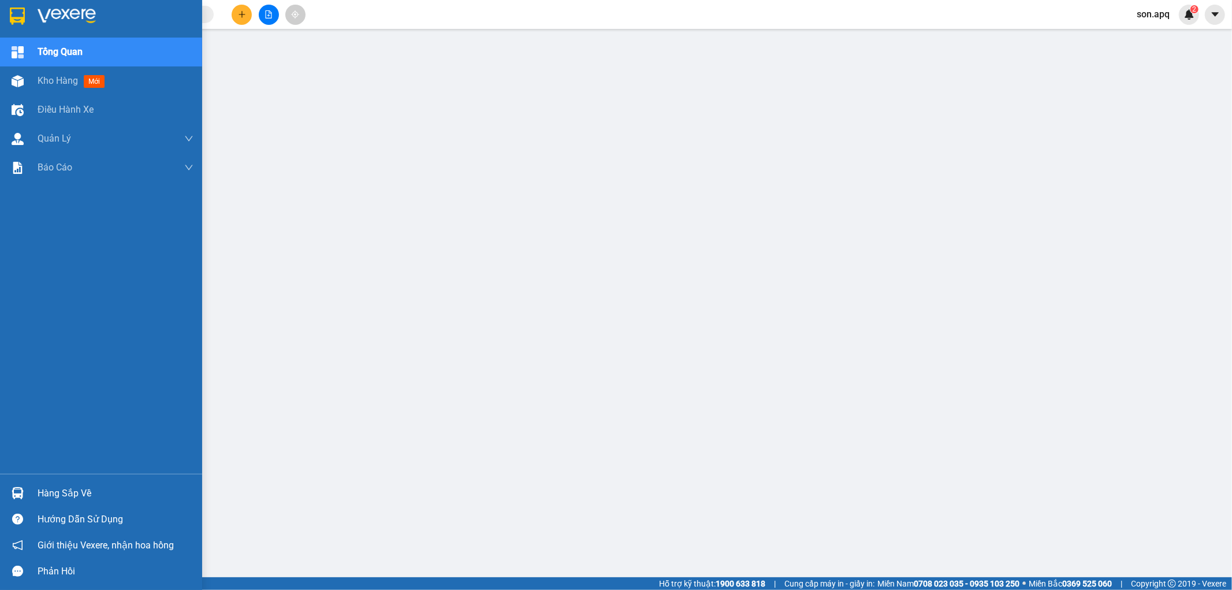
click at [59, 50] on span "Tổng Quan" at bounding box center [60, 51] width 45 height 14
click at [30, 77] on div "Kho hàng mới" at bounding box center [101, 80] width 202 height 29
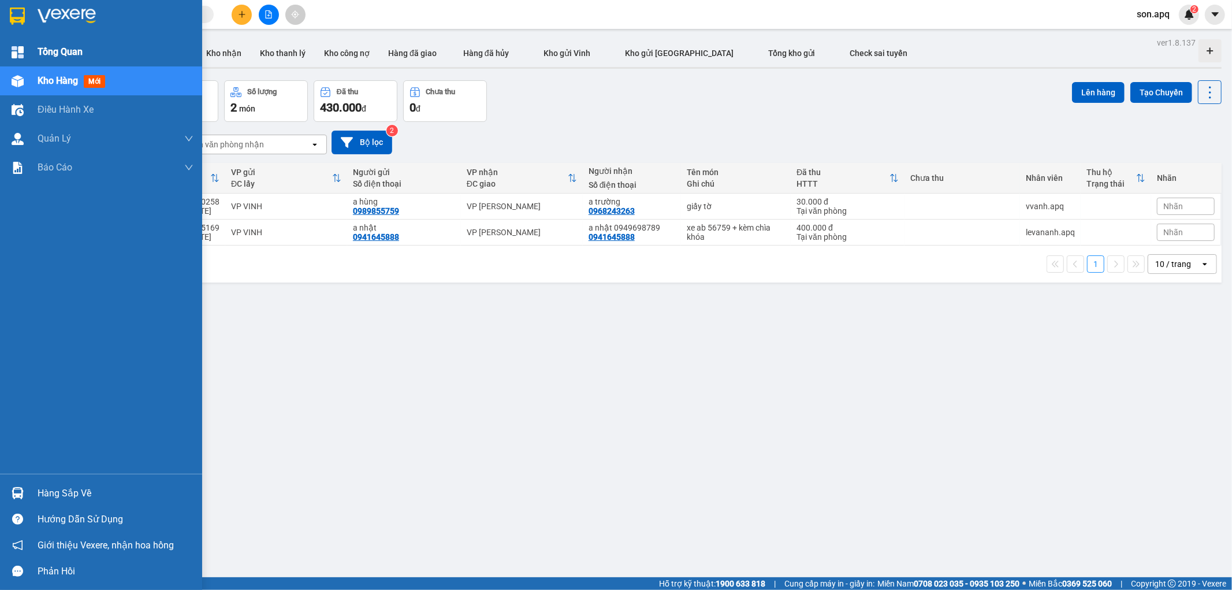
click at [29, 44] on div "Tổng Quan" at bounding box center [101, 52] width 202 height 29
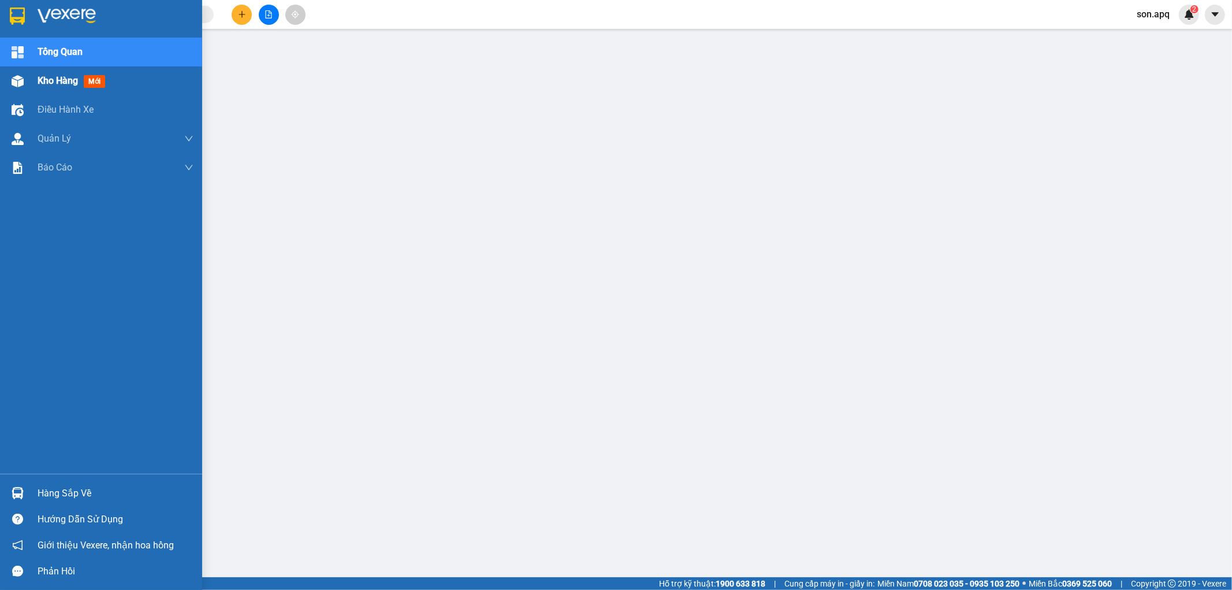
click at [44, 83] on span "Kho hàng" at bounding box center [58, 80] width 40 height 11
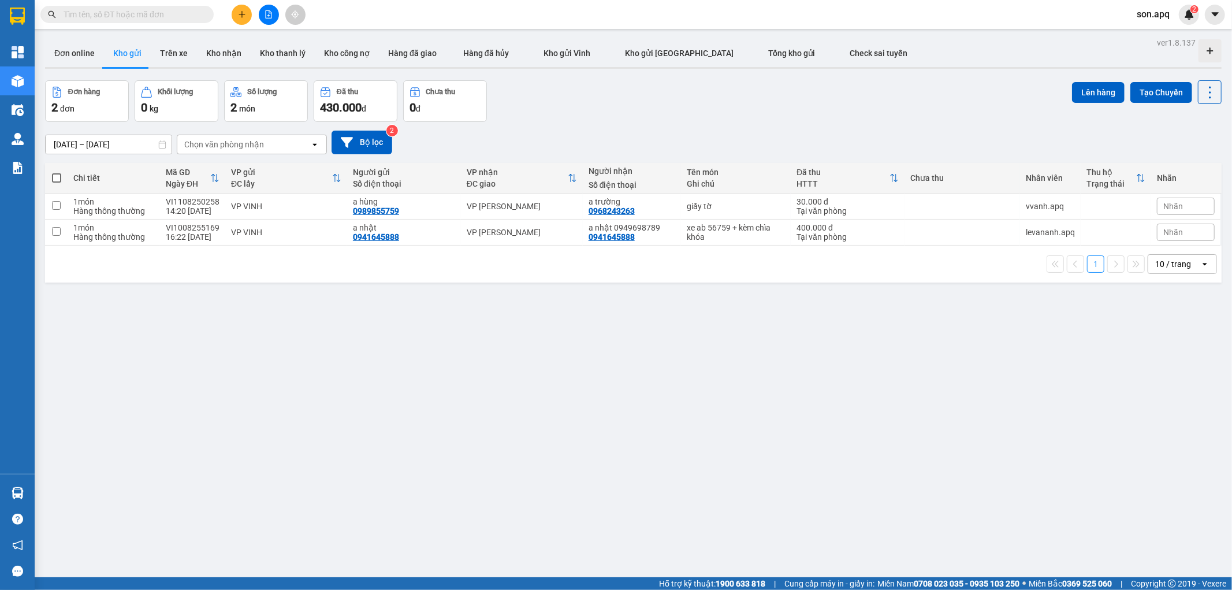
scroll to position [53, 0]
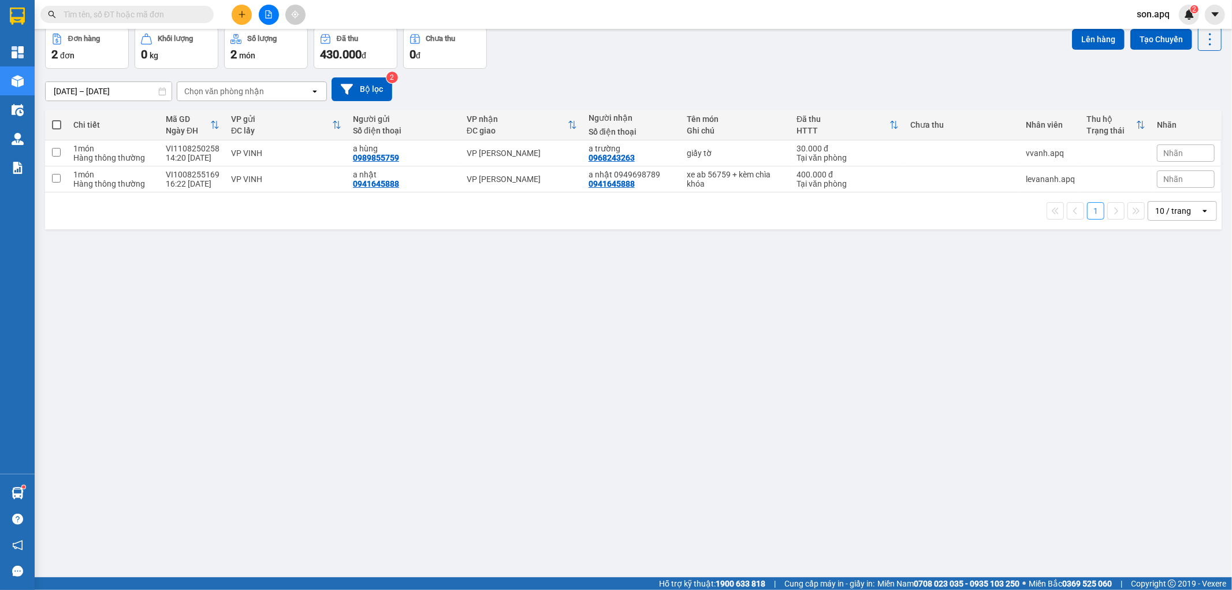
click at [307, 378] on div "ver 1.8.137 Đơn online Kho gửi Trên xe Kho nhận Kho thanh lý Kho công nợ Hàng đ…" at bounding box center [632, 277] width 1185 height 590
click at [378, 361] on div "ver 1.8.137 Đơn online Kho gửi Trên xe Kho nhận Kho thanh lý Kho công nợ Hàng đ…" at bounding box center [632, 277] width 1185 height 590
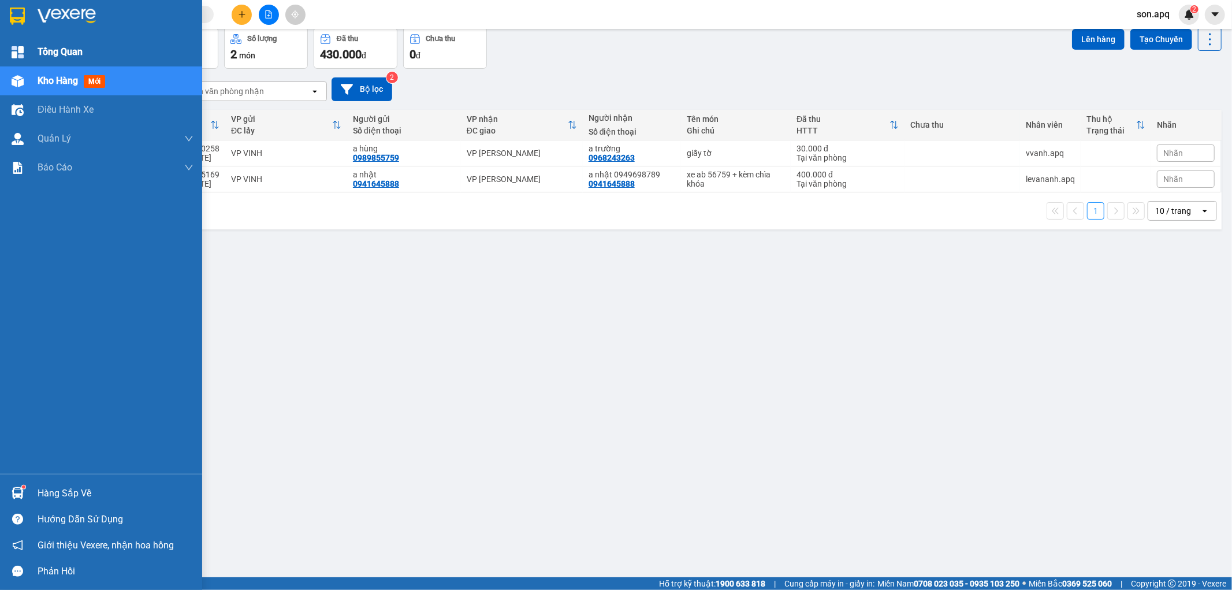
click at [69, 49] on span "Tổng Quan" at bounding box center [60, 51] width 45 height 14
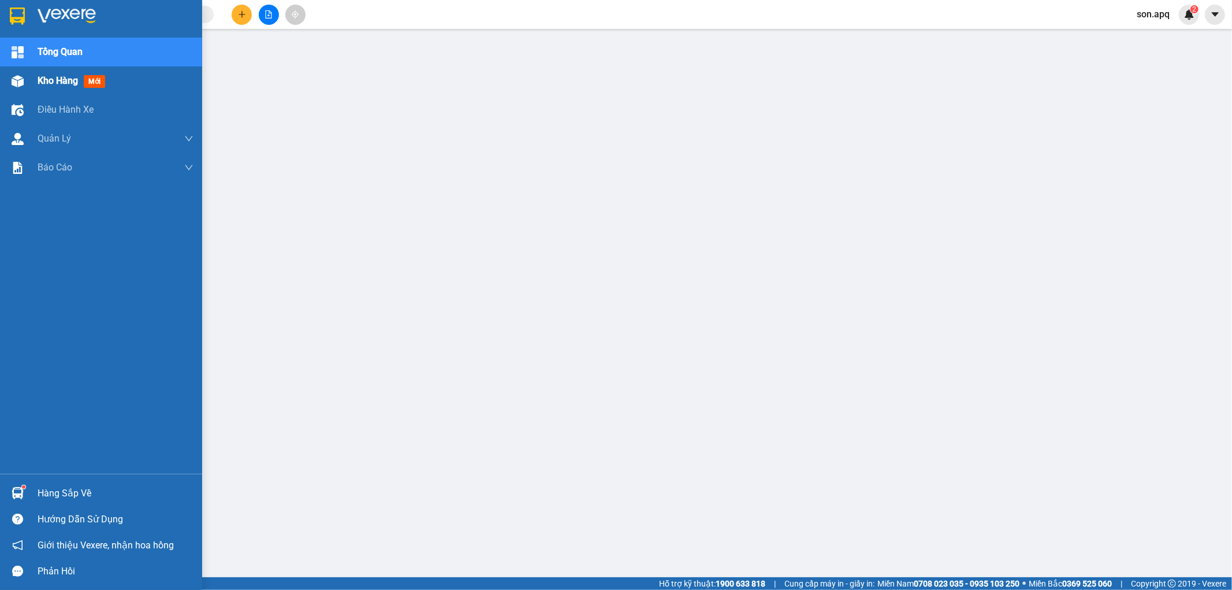
click at [13, 71] on div at bounding box center [18, 81] width 20 height 20
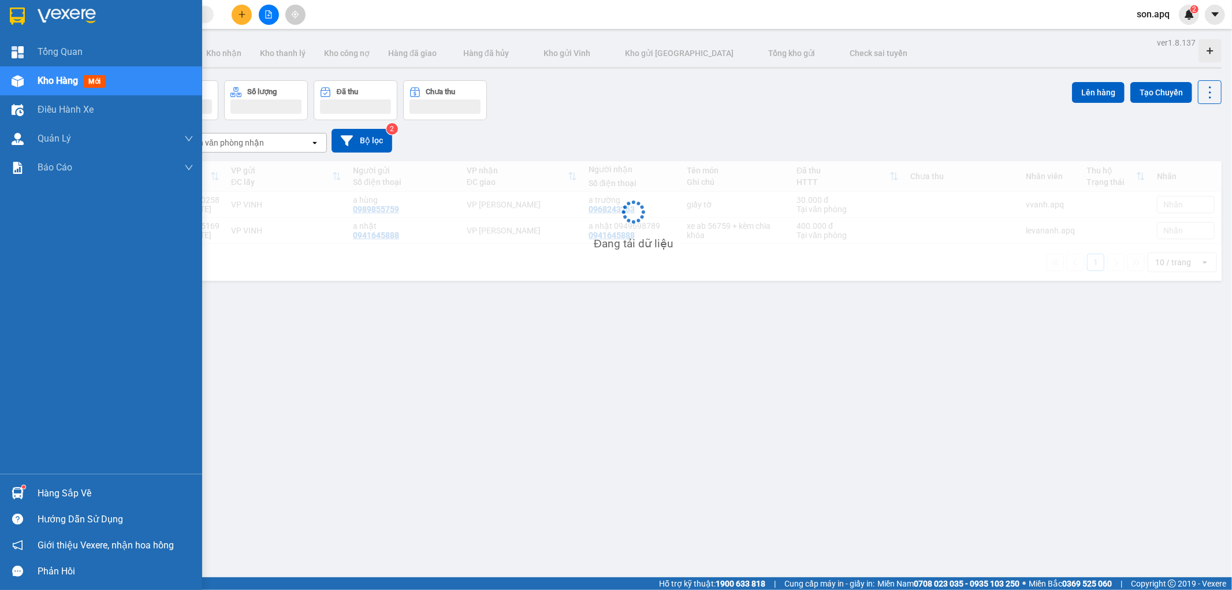
click at [16, 78] on img at bounding box center [18, 81] width 12 height 12
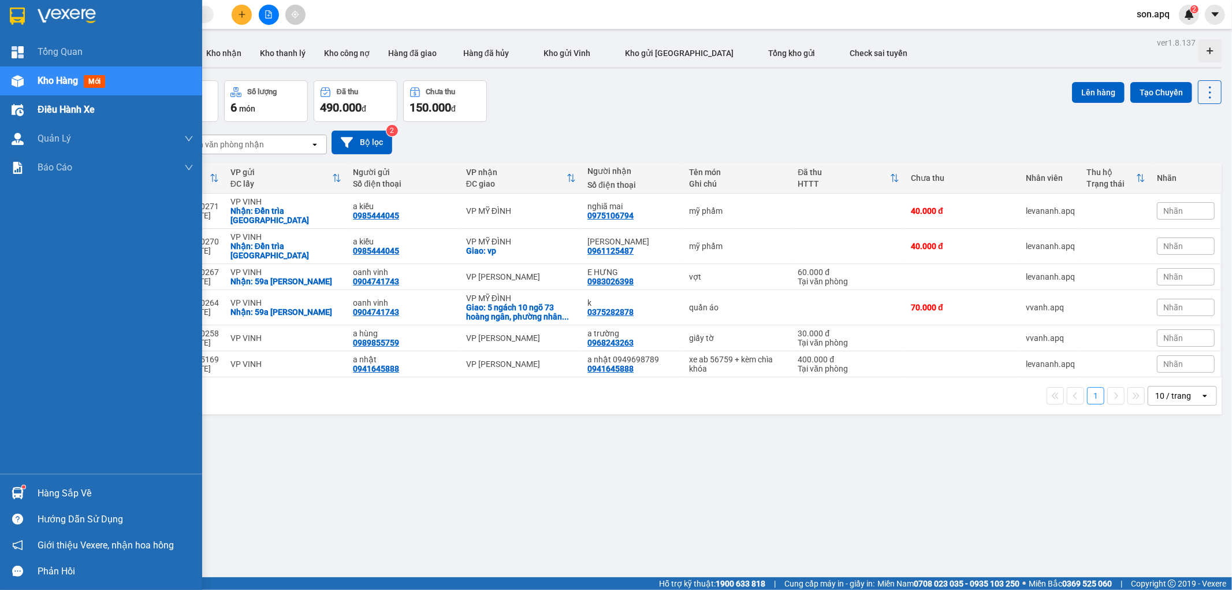
click at [17, 110] on img at bounding box center [18, 110] width 12 height 12
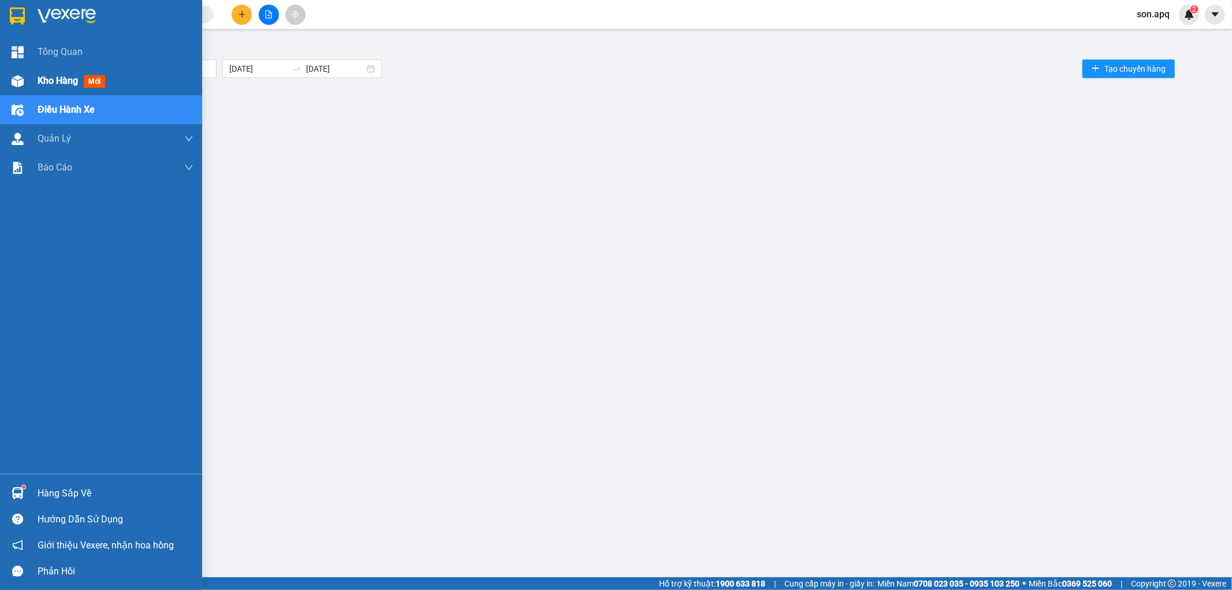
click at [49, 81] on span "Kho hàng" at bounding box center [58, 80] width 40 height 11
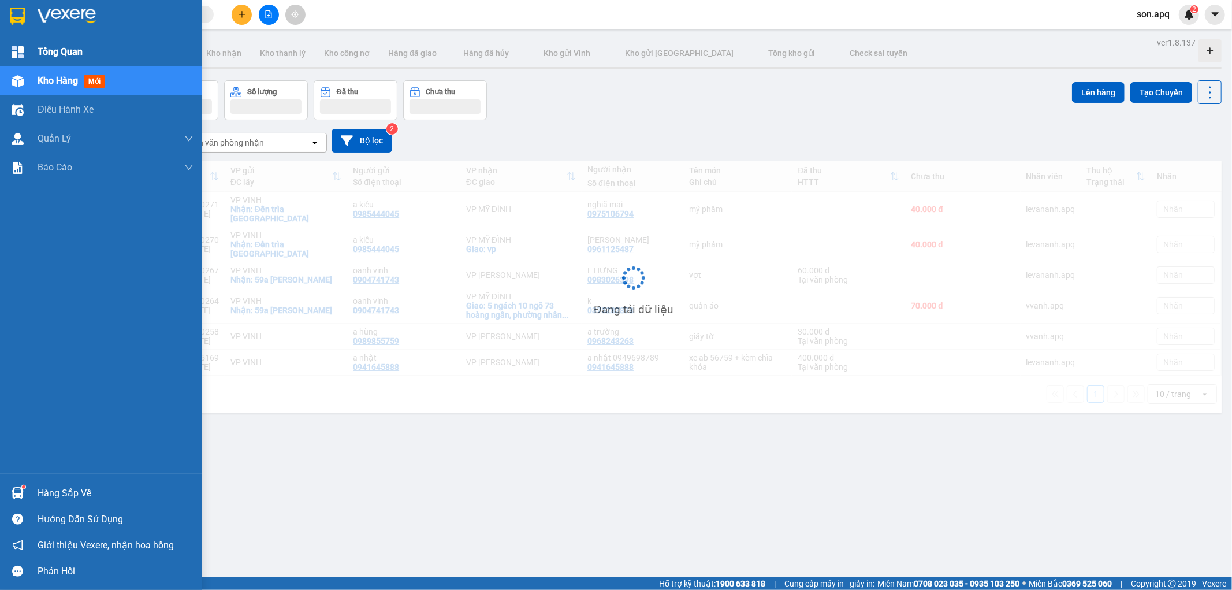
click at [61, 48] on span "Tổng Quan" at bounding box center [60, 51] width 45 height 14
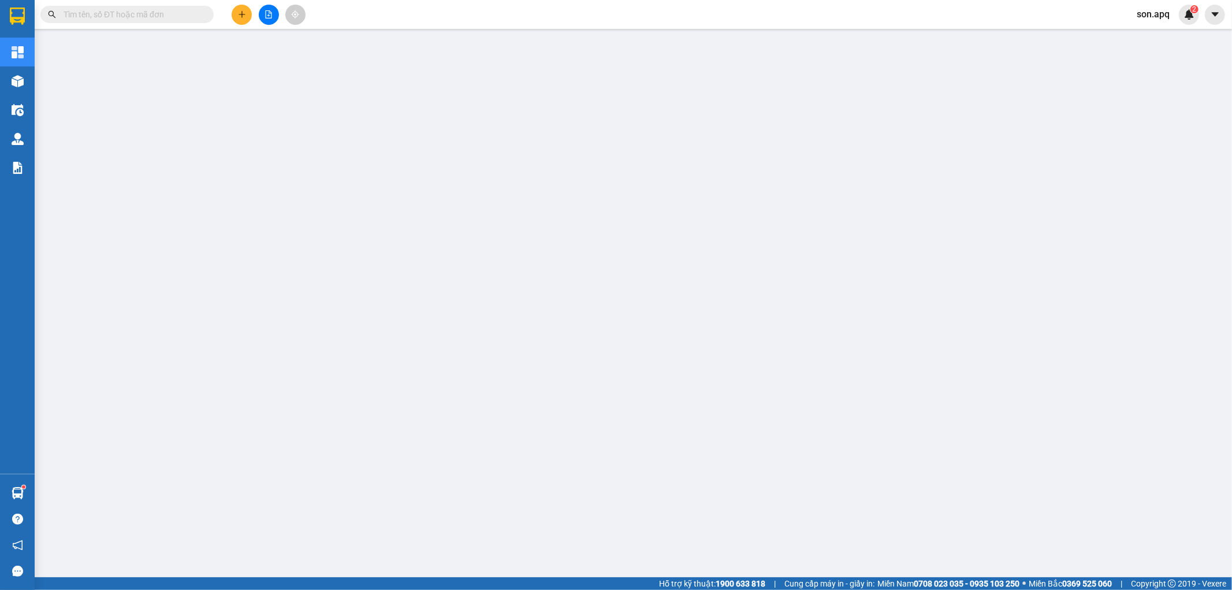
click at [1159, 16] on span "son.apq" at bounding box center [1152, 14] width 51 height 14
click at [1163, 37] on span "Đăng xuất" at bounding box center [1170, 35] width 49 height 13
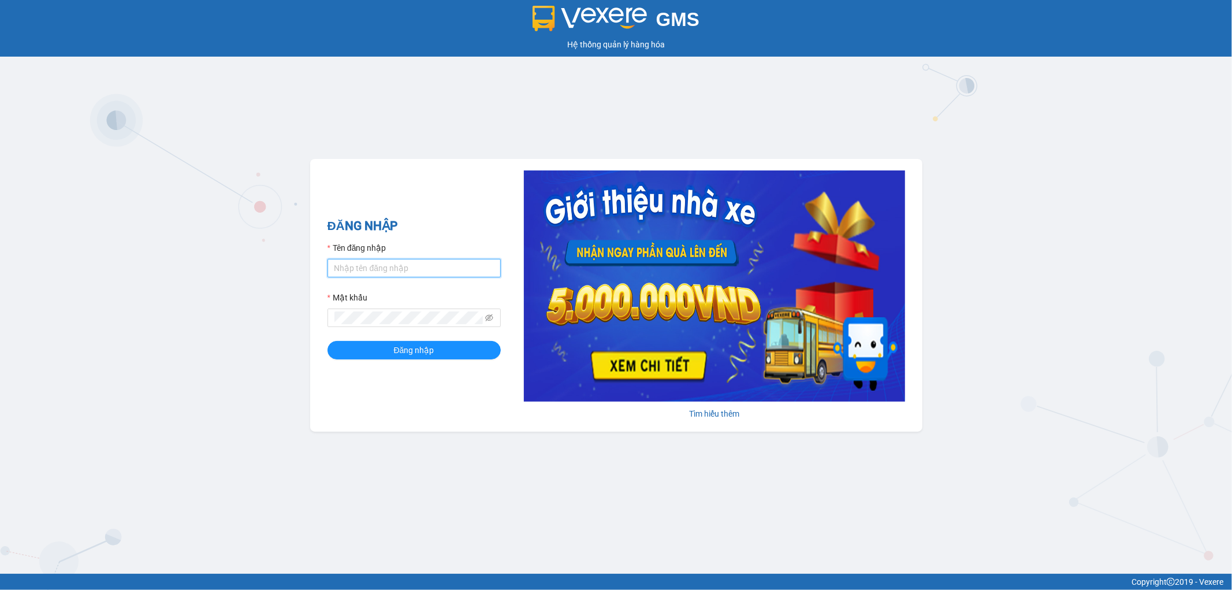
click at [400, 269] on input "Tên đăng nhập" at bounding box center [413, 268] width 173 height 18
type input "son.apq"
click at [327, 341] on button "Đăng nhập" at bounding box center [413, 350] width 173 height 18
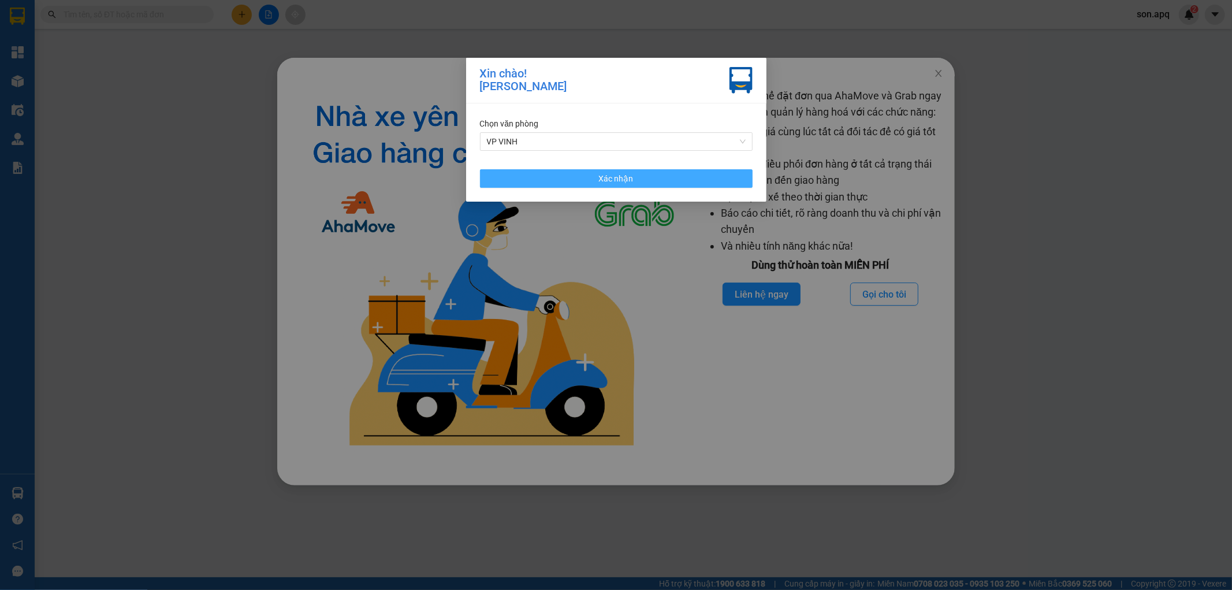
click at [599, 178] on span "Xác nhận" at bounding box center [616, 178] width 35 height 13
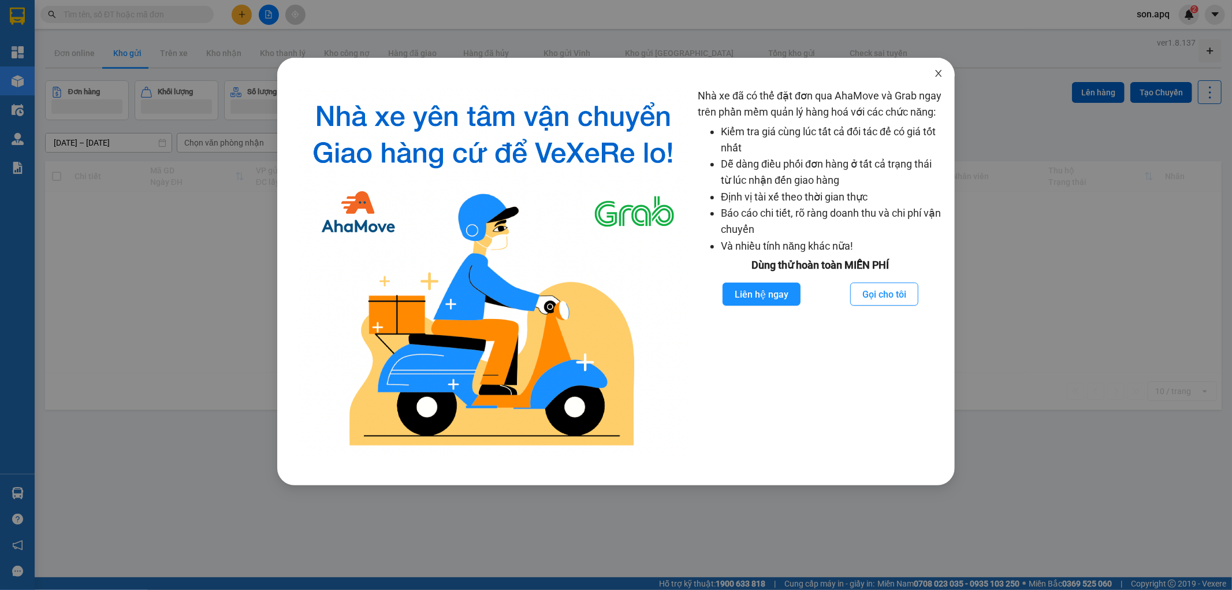
click at [937, 75] on icon "close" at bounding box center [938, 73] width 9 height 9
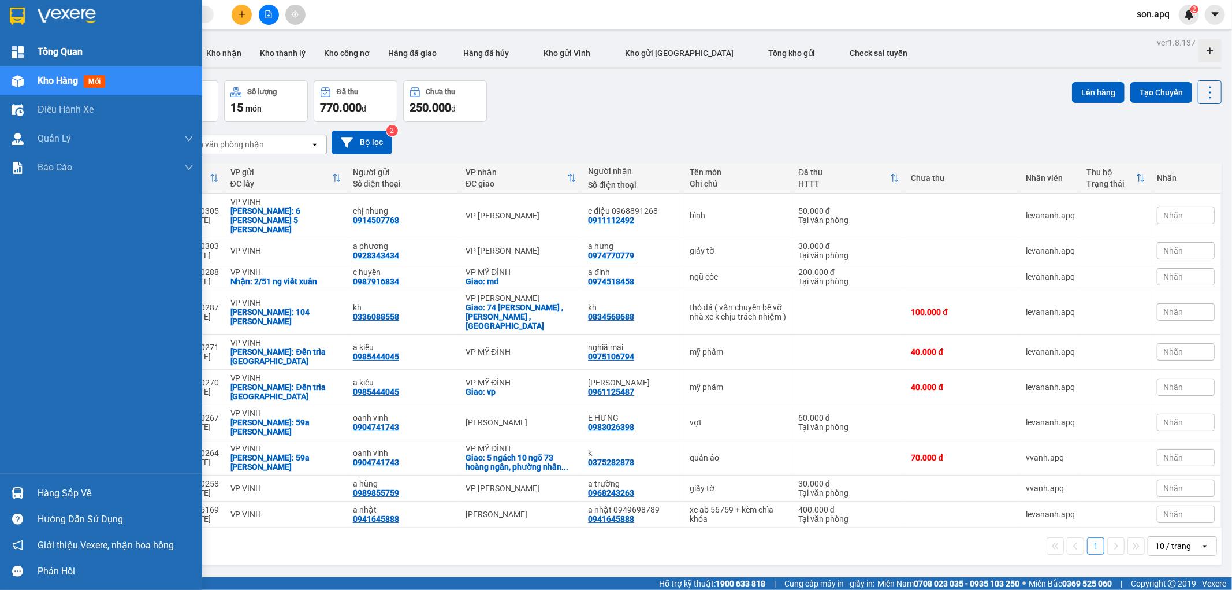
click at [46, 47] on span "Tổng Quan" at bounding box center [60, 51] width 45 height 14
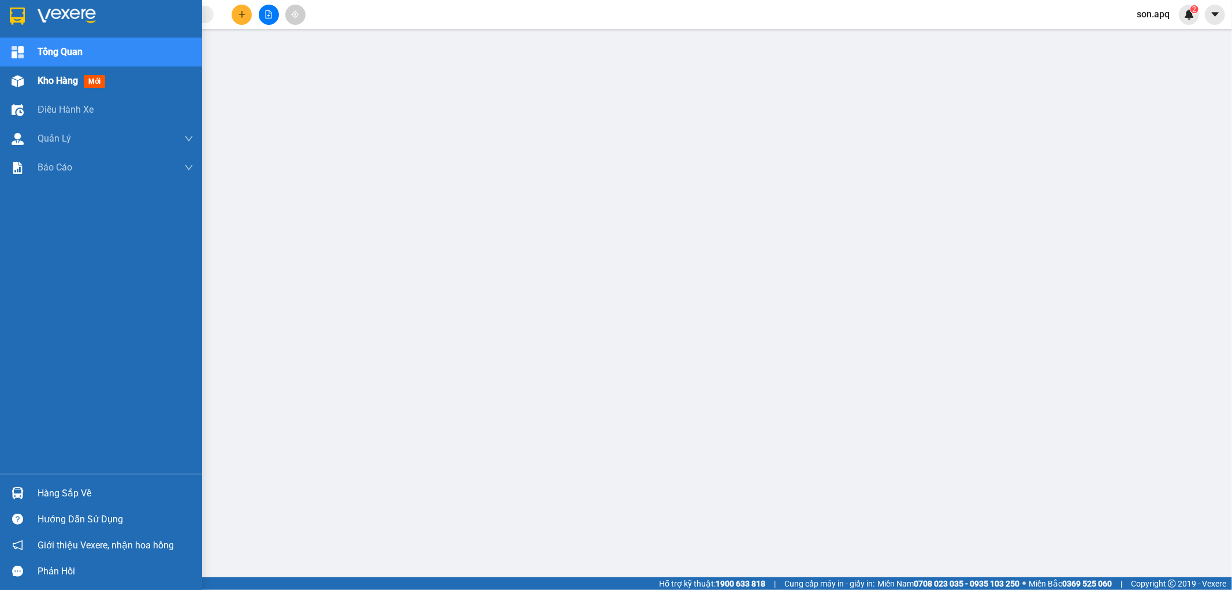
click at [36, 83] on div "Kho hàng mới" at bounding box center [101, 80] width 202 height 29
